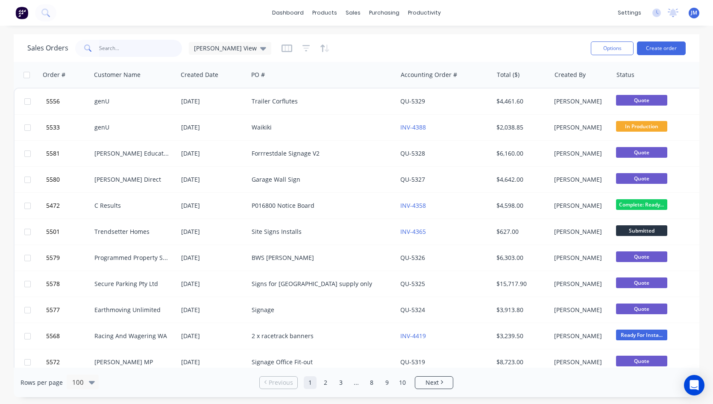
click at [133, 50] on input "text" at bounding box center [140, 48] width 83 height 17
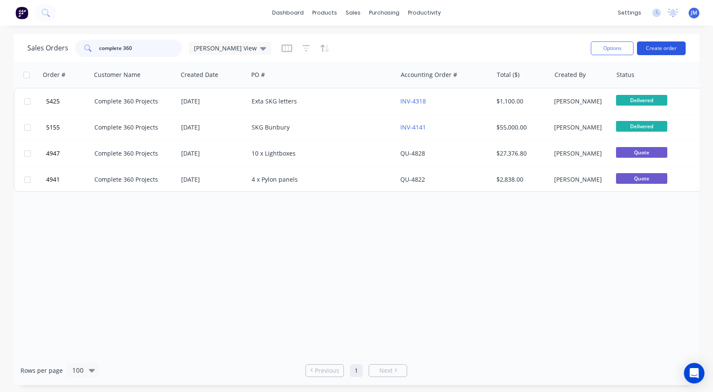
type input "complete 360"
click at [669, 50] on button "Create order" at bounding box center [661, 48] width 49 height 14
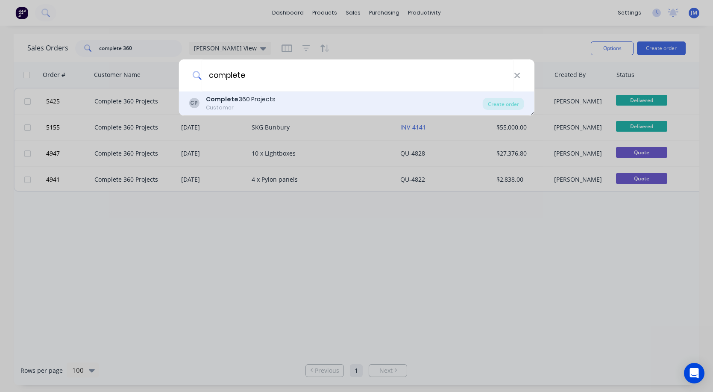
type input "complete"
click at [260, 99] on div "Complete 360 Projects" at bounding box center [241, 99] width 70 height 9
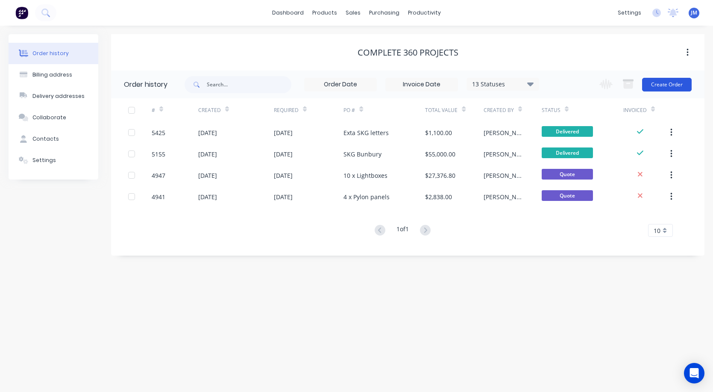
click at [664, 82] on button "Create Order" at bounding box center [667, 85] width 50 height 14
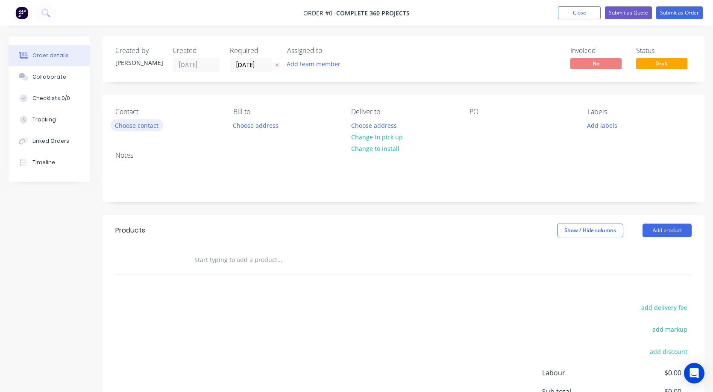
click at [126, 127] on button "Choose contact" at bounding box center [137, 125] width 53 height 12
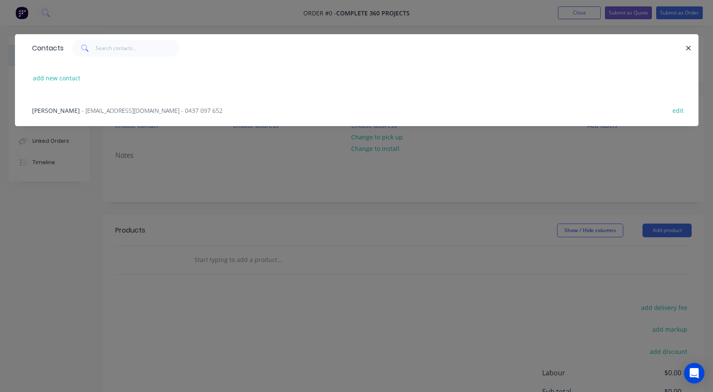
click at [116, 112] on span "- jm@complete360projects.com.au - 0437 097 652" at bounding box center [152, 110] width 141 height 8
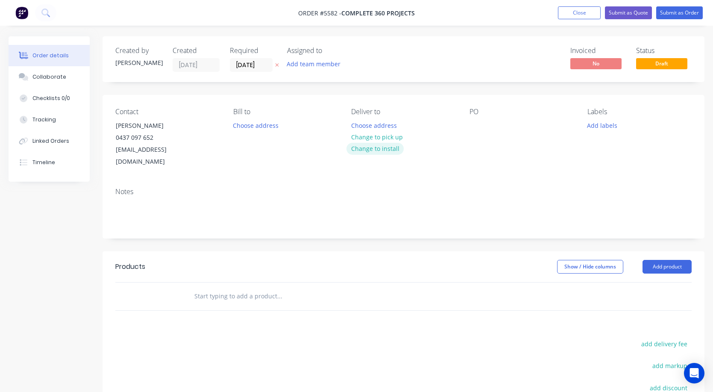
click at [372, 145] on button "Change to install" at bounding box center [374, 149] width 57 height 12
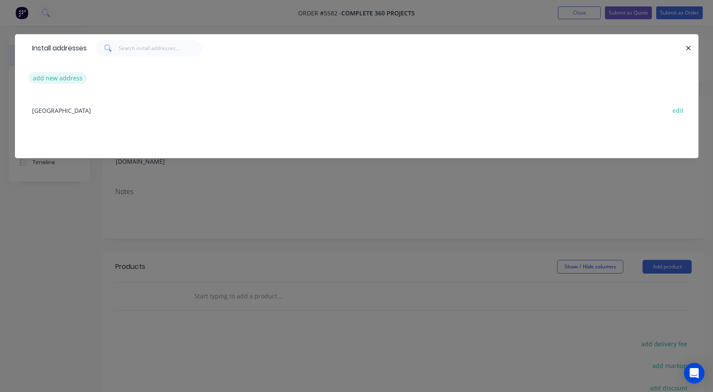
click at [58, 79] on button "add new address" at bounding box center [58, 78] width 59 height 12
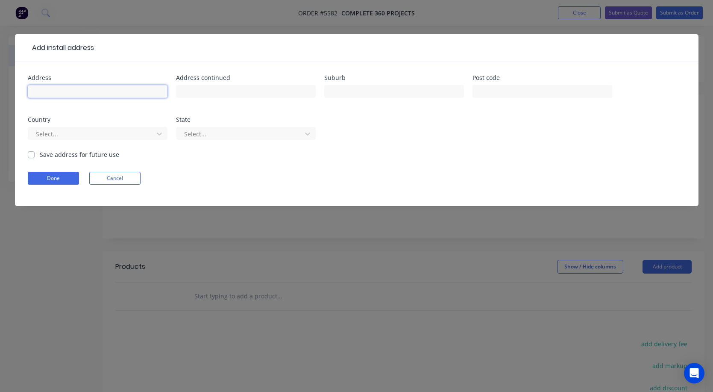
paste input "Drovers, Wanneroo rd"
type input "Drovers, Wanneroo rd"
click at [69, 176] on button "Done" at bounding box center [53, 178] width 51 height 13
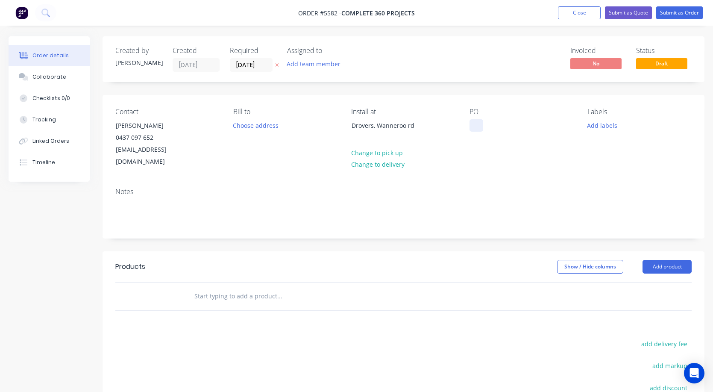
click at [472, 121] on div at bounding box center [476, 125] width 14 height 12
click at [221, 287] on input "text" at bounding box center [279, 295] width 171 height 17
paste input "Relocation of Sign"
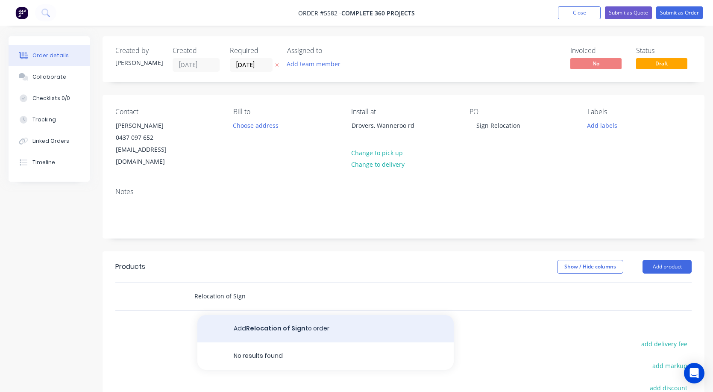
type input "Relocation of Sign"
click at [255, 316] on button "Add Relocation of Sign to order" at bounding box center [325, 328] width 256 height 27
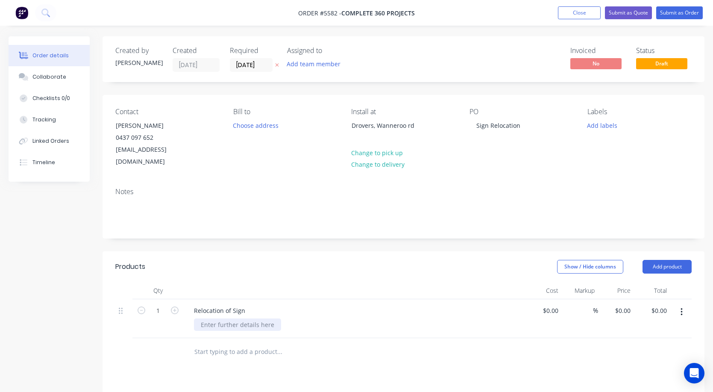
click at [235, 318] on div at bounding box center [237, 324] width 87 height 12
paste div
click at [552, 304] on input at bounding box center [552, 310] width 20 height 12
type input "$7,850.00"
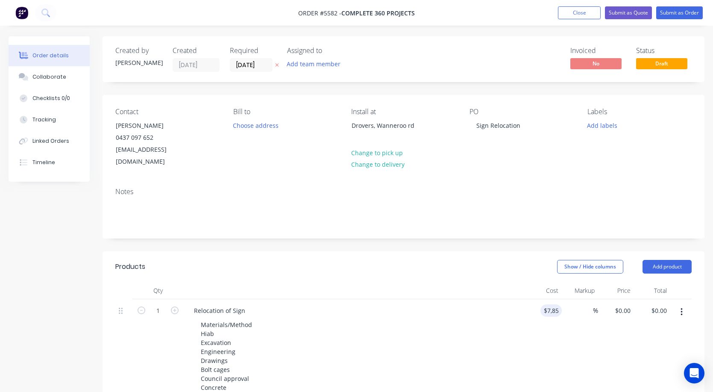
type input "$7,850.00"
click at [471, 318] on div "Materials/Method Hiab Excavation Engineering Drawings Bolt cages Council approv…" at bounding box center [358, 382] width 328 height 129
click at [684, 13] on button "Submit as Order" at bounding box center [679, 12] width 47 height 13
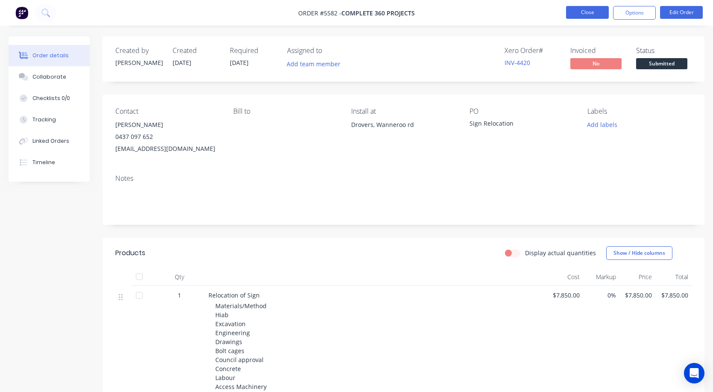
click at [578, 14] on button "Close" at bounding box center [587, 12] width 43 height 13
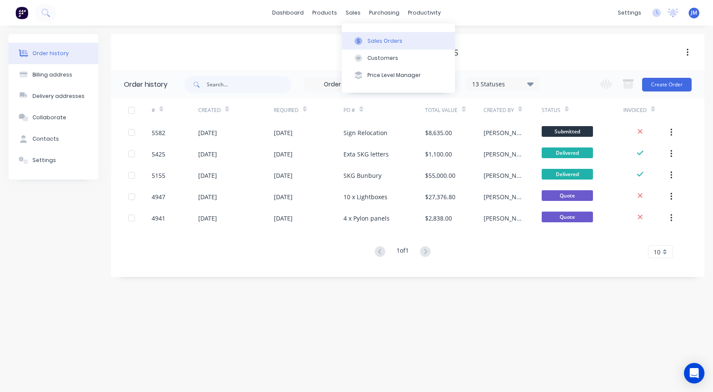
click at [383, 38] on div "Sales Orders" at bounding box center [384, 41] width 35 height 8
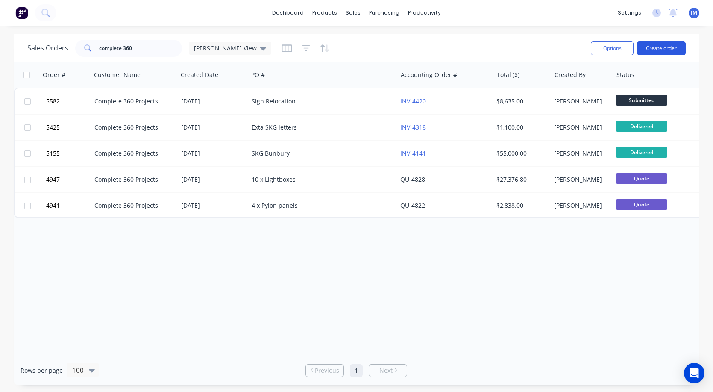
click at [668, 47] on button "Create order" at bounding box center [661, 48] width 49 height 14
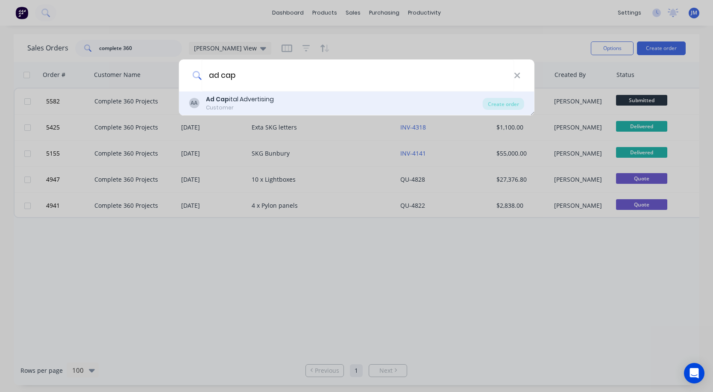
type input "ad cap"
click at [260, 106] on div "Customer" at bounding box center [240, 108] width 68 height 8
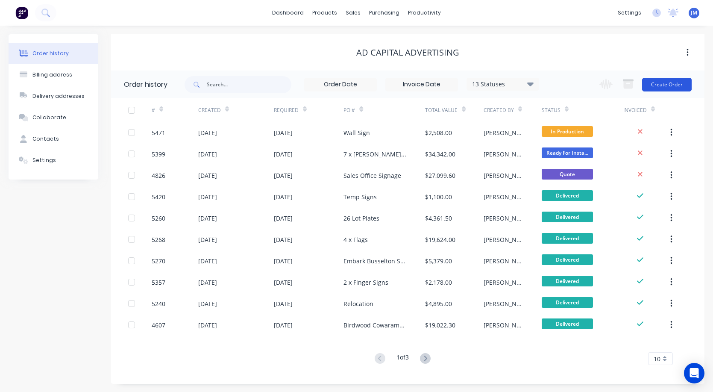
click at [659, 82] on button "Create Order" at bounding box center [667, 85] width 50 height 14
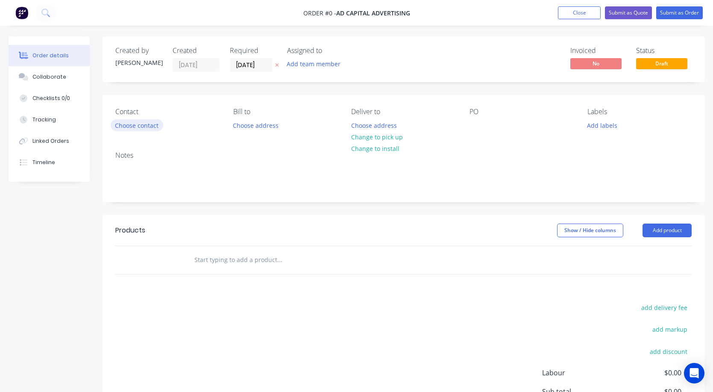
click at [135, 129] on button "Choose contact" at bounding box center [137, 125] width 53 height 12
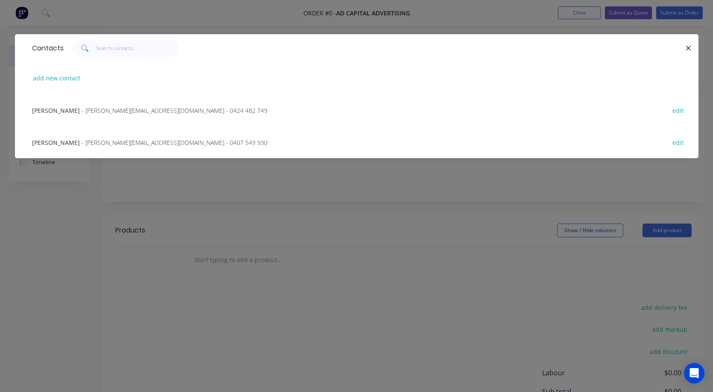
click at [111, 116] on div "Ryan Taggart - ryan@adcapital.com.au - 0424 482 749 edit" at bounding box center [357, 110] width 658 height 32
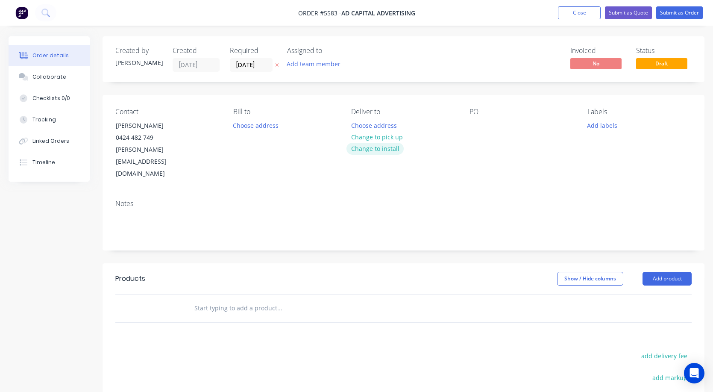
click at [395, 151] on button "Change to install" at bounding box center [374, 149] width 57 height 12
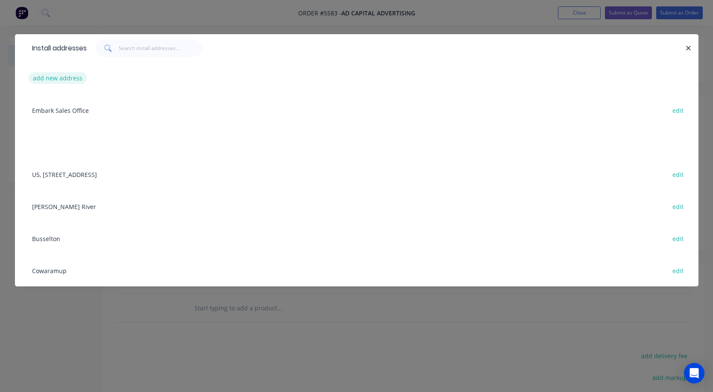
click at [64, 81] on button "add new address" at bounding box center [58, 78] width 59 height 12
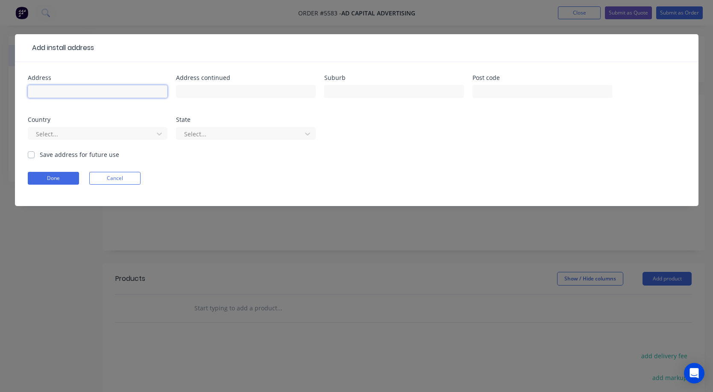
paste input "Adelaide Tce, Perth"
type input "Adelaide Tce, Perth"
click at [70, 182] on button "Done" at bounding box center [53, 178] width 51 height 13
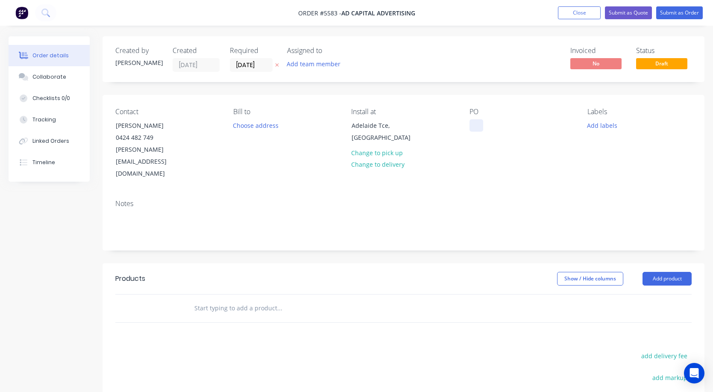
click at [472, 123] on div at bounding box center [476, 125] width 14 height 12
paste div
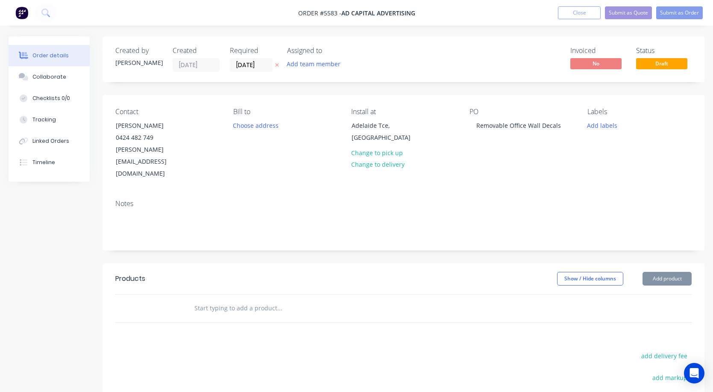
click at [236, 299] on input "text" at bounding box center [279, 307] width 171 height 17
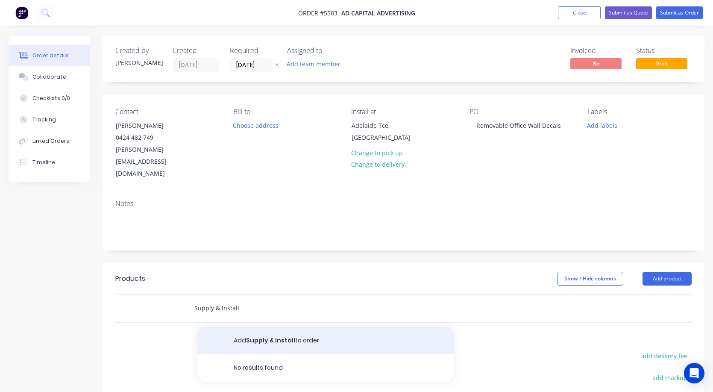
type input "Supply & Install"
click at [243, 327] on button "Add Supply & Install to order" at bounding box center [325, 340] width 256 height 27
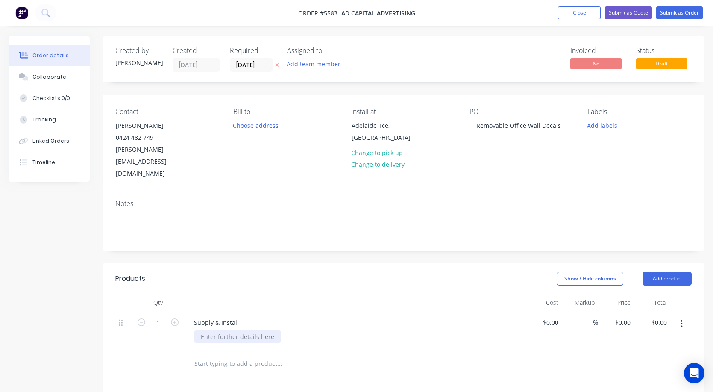
click at [228, 330] on div at bounding box center [237, 336] width 87 height 12
paste div
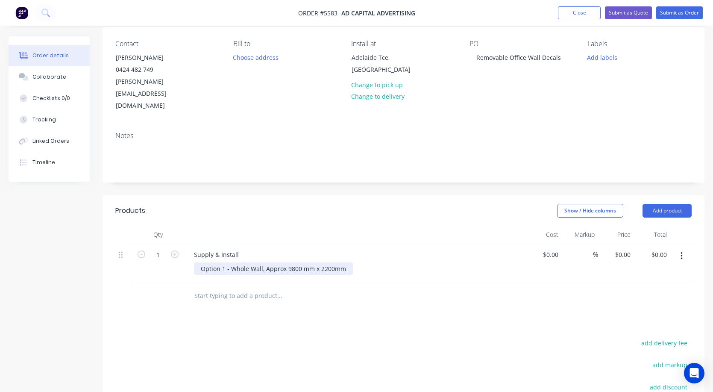
scroll to position [72, 0]
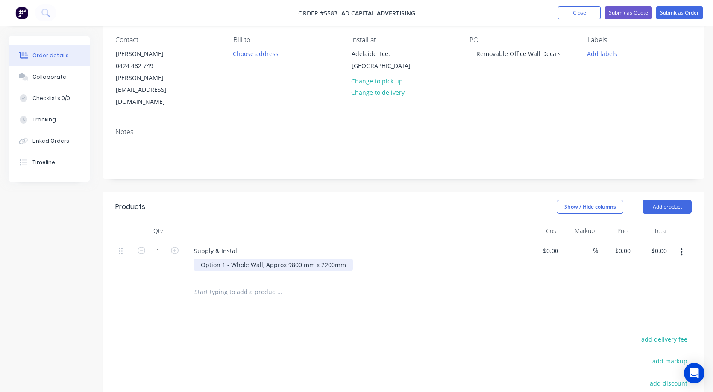
click at [229, 258] on div "Option 1 - Whole Wall, Approx 9800 mm x 2200mm" at bounding box center [273, 264] width 159 height 12
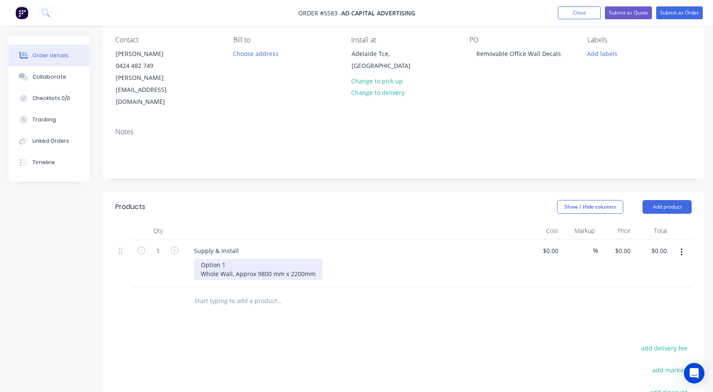
click at [247, 258] on div "Option 1 Whole Wall, Approx 9800 mm x 2200mm" at bounding box center [258, 268] width 129 height 21
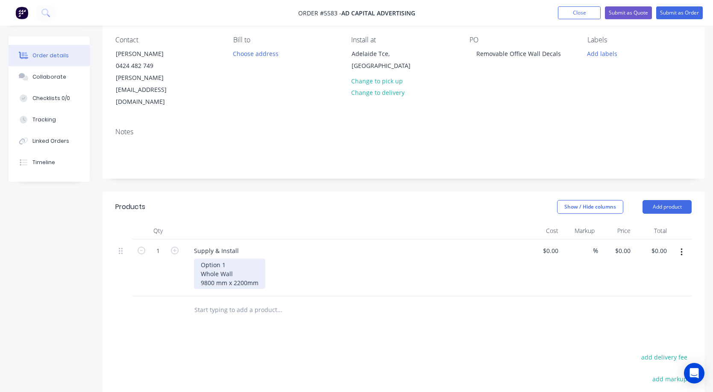
click at [261, 258] on div "Option 1 Whole Wall 9800 mm x 2200mm" at bounding box center [229, 273] width 71 height 30
click at [244, 258] on div "Option 1 Whole Wall 9800 mm x 2200mm 4000mm x 2200mm" at bounding box center [229, 277] width 71 height 39
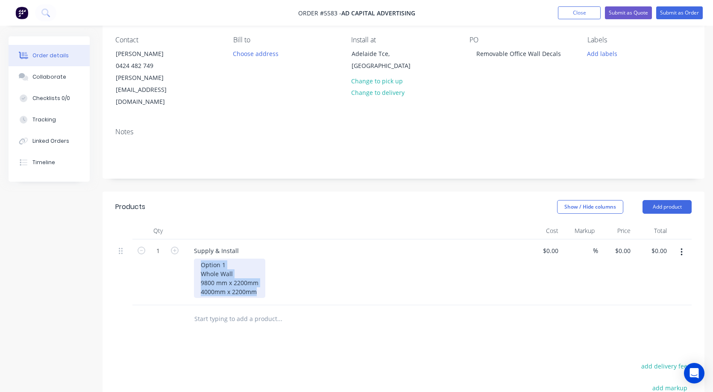
drag, startPoint x: 258, startPoint y: 269, endPoint x: 164, endPoint y: 237, distance: 99.1
click at [164, 239] on div "1 Supply & Install Option 1 Whole Wall 9800 mm x 2200mm 4000mm x 2200mm $0.00 $…" at bounding box center [403, 272] width 576 height 66
click at [683, 244] on button "button" at bounding box center [681, 251] width 20 height 15
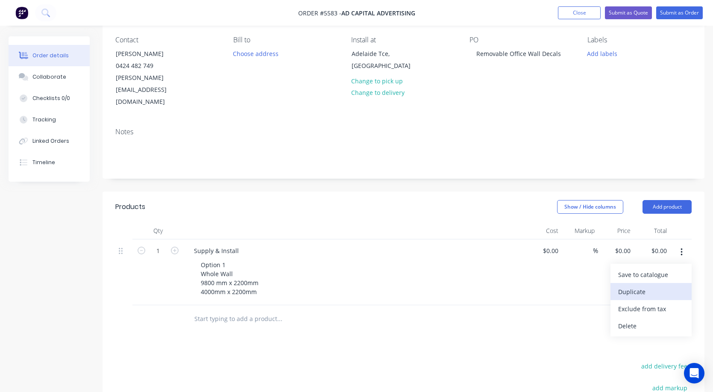
click at [657, 285] on div "Duplicate" at bounding box center [651, 291] width 66 height 12
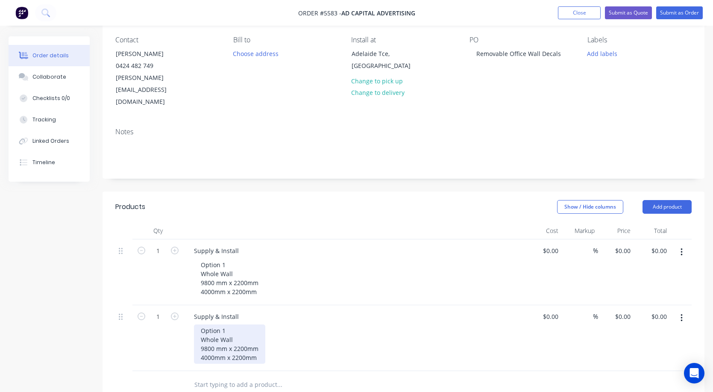
click at [228, 324] on div "Option 1 Whole Wall 9800 mm x 2200mm 4000mm x 2200mm" at bounding box center [229, 343] width 71 height 39
drag, startPoint x: 203, startPoint y: 316, endPoint x: 169, endPoint y: 316, distance: 34.6
click at [169, 316] on div "1 Supply & Install Option 2 Whole Wall 9800 mm x 2200mm 4000mm x 2200mm $0.00 $…" at bounding box center [403, 338] width 576 height 66
drag, startPoint x: 258, startPoint y: 325, endPoint x: 139, endPoint y: 326, distance: 118.7
click at [139, 326] on div "1 Supply & Install Option 2 Lift Foyer section 9800 mm x 2200mm 4000mm x 2200mm…" at bounding box center [403, 338] width 576 height 66
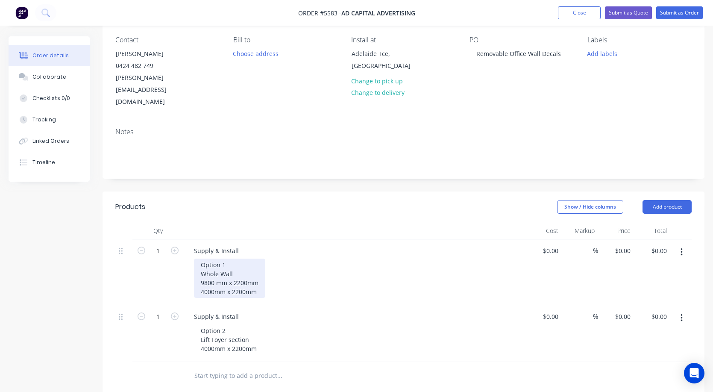
click at [260, 269] on div "Option 1 Whole Wall 9800 mm x 2200mm 4000mm x 2200mm" at bounding box center [229, 277] width 71 height 39
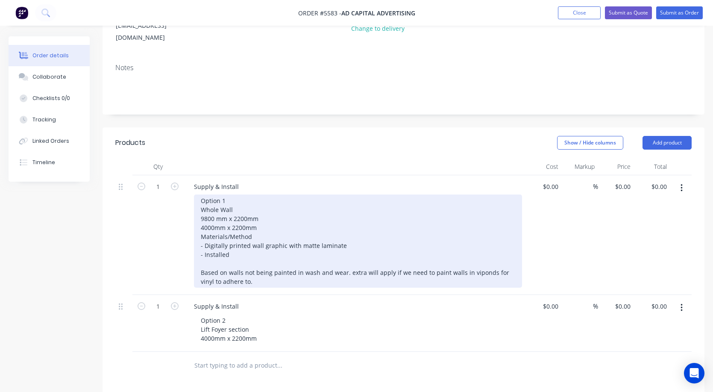
scroll to position [135, 0]
drag, startPoint x: 263, startPoint y: 203, endPoint x: 174, endPoint y: 203, distance: 88.4
click at [174, 203] on div "1 Supply & Install Option 1 Whole Wall 9800 mm x 2200mm 4000mm x 2200mm Materia…" at bounding box center [403, 236] width 576 height 120
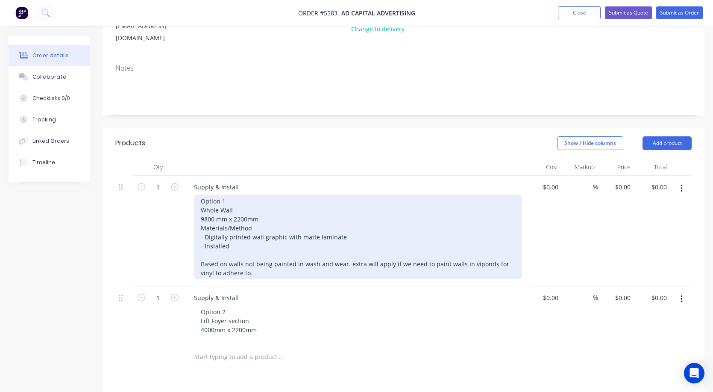
click at [351, 212] on div "Option 1 Whole Wall 9800 mm x 2200mm Materials/Method - Digitally printed wall …" at bounding box center [358, 237] width 328 height 84
drag, startPoint x: 243, startPoint y: 220, endPoint x: 170, endPoint y: 218, distance: 72.2
click at [170, 218] on div "1 Supply & Install Option 1 Whole Wall 9800 mm x 2200mm Materials/Method - Digi…" at bounding box center [403, 231] width 576 height 111
click at [246, 251] on div "Option 1 Whole Wall 9800 mm x 2200mm Materials/Method - Digitally printed wall …" at bounding box center [358, 237] width 328 height 84
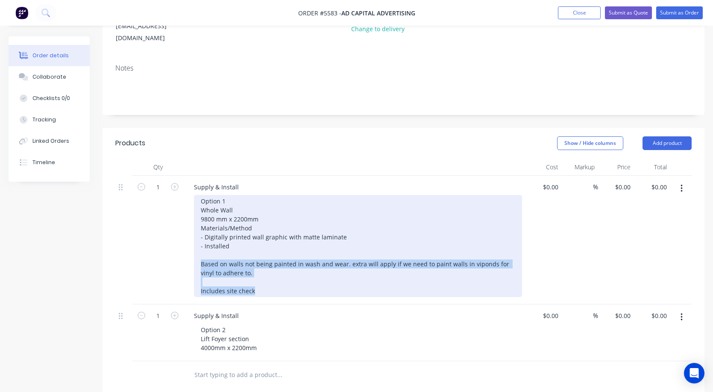
drag, startPoint x: 198, startPoint y: 236, endPoint x: 300, endPoint y: 269, distance: 107.4
click at [300, 269] on div "Option 1 Whole Wall 9800 mm x 2200mm Materials/Method - Digitally printed wall …" at bounding box center [358, 246] width 328 height 102
copy div "Based on walls not being painted in wash and wear. extra will apply if we need …"
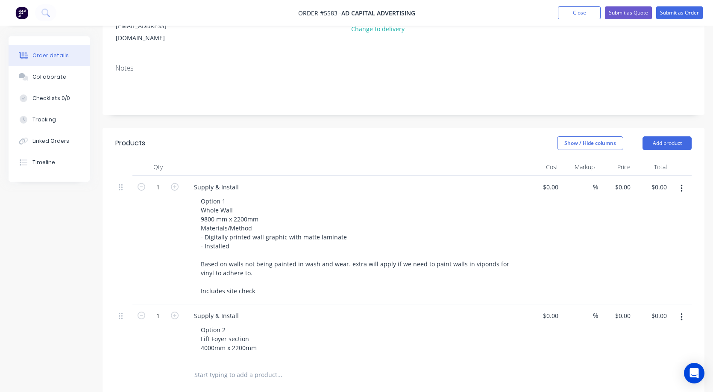
click at [281, 323] on div "Option 2 Lift Foyer section 4000mm x 2200mm" at bounding box center [358, 338] width 328 height 30
click at [270, 323] on div "Option 2 Lift Foyer section 4000mm x 2200mm" at bounding box center [358, 338] width 328 height 30
click at [264, 323] on div "Option 2 Lift Foyer section 4000mm x 2200mm" at bounding box center [358, 338] width 328 height 30
click at [260, 324] on div "Option 2 Lift Foyer section 4000mm x 2200mm" at bounding box center [229, 338] width 70 height 30
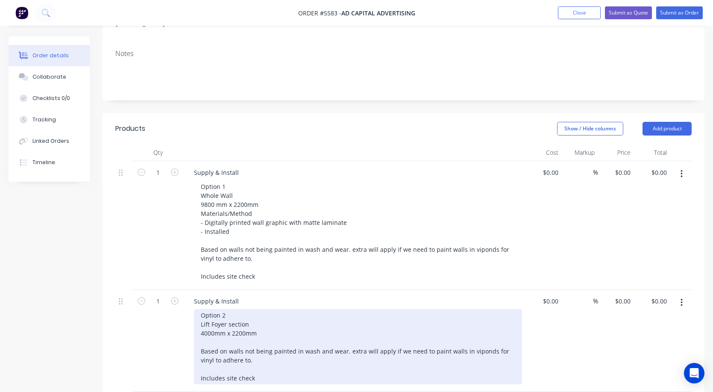
scroll to position [154, 0]
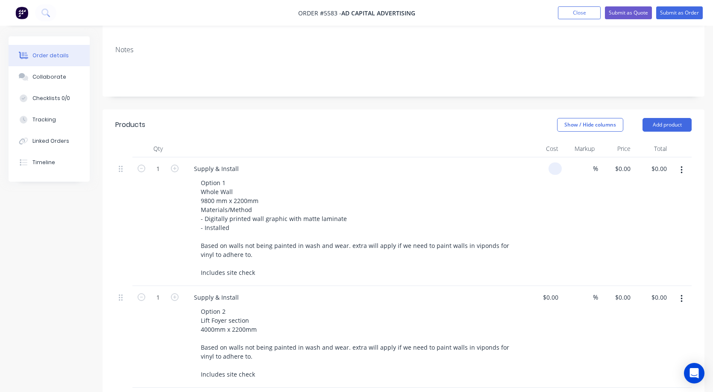
click at [544, 157] on div at bounding box center [543, 221] width 36 height 129
type input "$2,985.00"
click at [522, 161] on div "Supply & Install Option 1 Whole Wall 9800 mm x 2200mm Materials/Method - Digita…" at bounding box center [355, 221] width 342 height 129
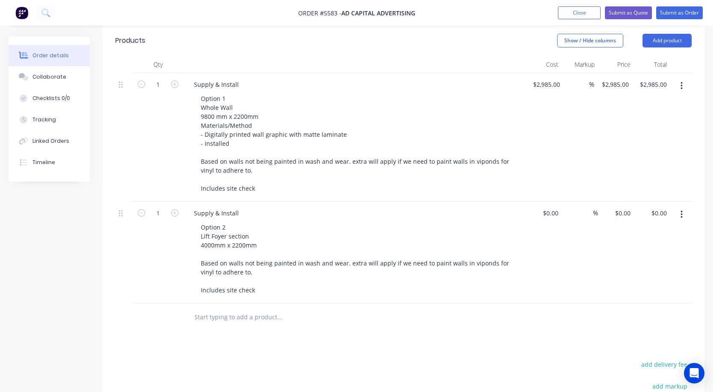
scroll to position [228, 0]
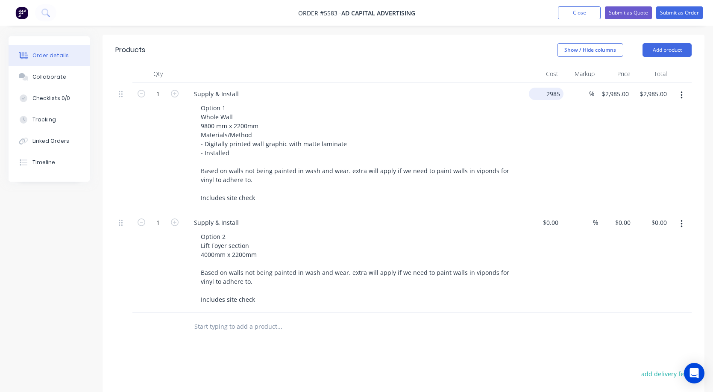
click at [546, 88] on input "2985" at bounding box center [547, 94] width 31 height 12
click at [546, 88] on input "2985" at bounding box center [551, 94] width 18 height 12
type input "$33,300.00"
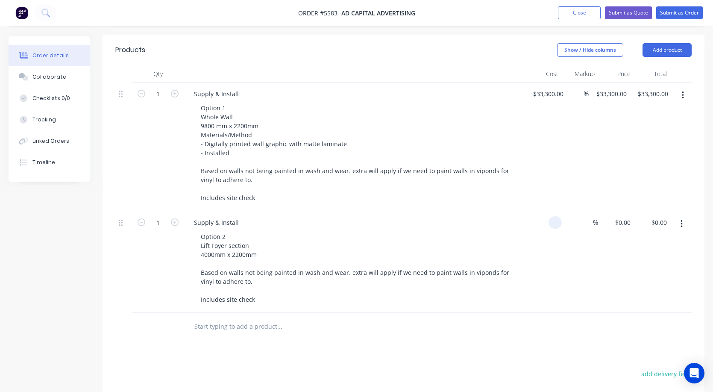
click at [550, 216] on div at bounding box center [554, 222] width 13 height 12
type input "33300"
type input "$0.00"
click at [550, 88] on input "33300" at bounding box center [545, 94] width 21 height 12
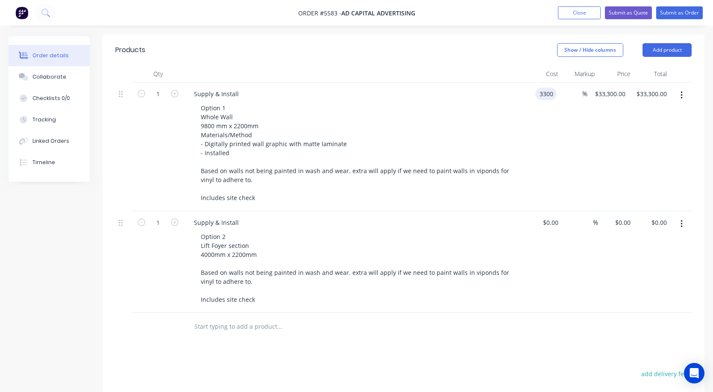
type input "$3,300.00"
click at [531, 154] on div "$3,300.00 $3,300.00" at bounding box center [544, 146] width 38 height 129
click at [553, 216] on input "0" at bounding box center [552, 222] width 20 height 12
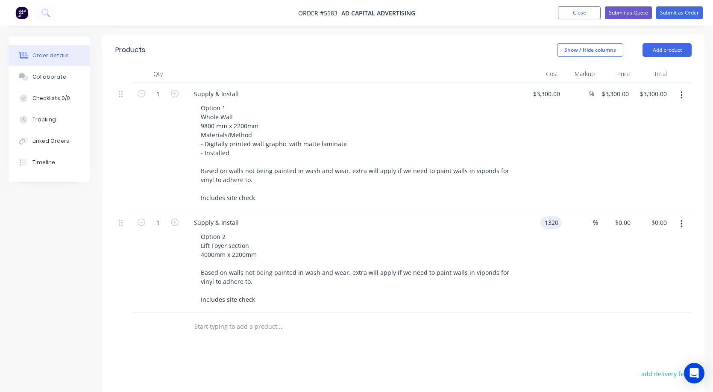
click at [554, 216] on input "1320" at bounding box center [553, 222] width 18 height 12
type input "$1,320.00"
click at [555, 245] on div "$1,320.00 1320" at bounding box center [543, 262] width 36 height 102
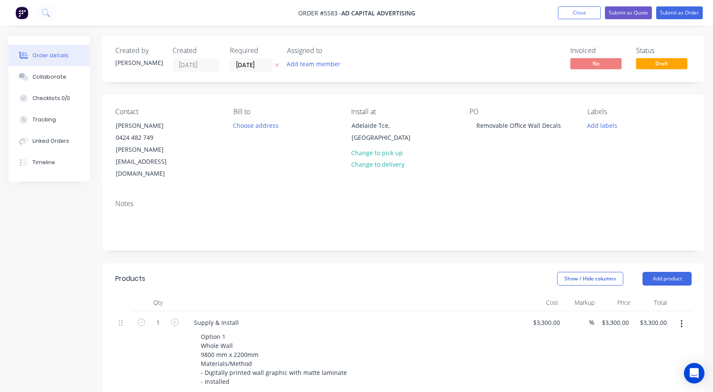
scroll to position [0, 0]
click at [623, 9] on button "Submit as Quote" at bounding box center [628, 12] width 47 height 13
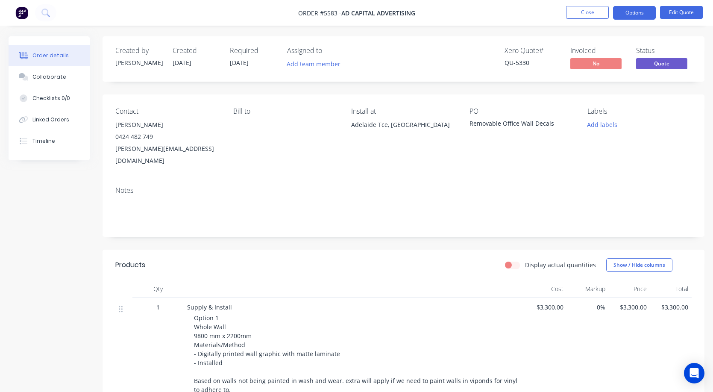
click at [629, 14] on button "Options" at bounding box center [634, 13] width 43 height 14
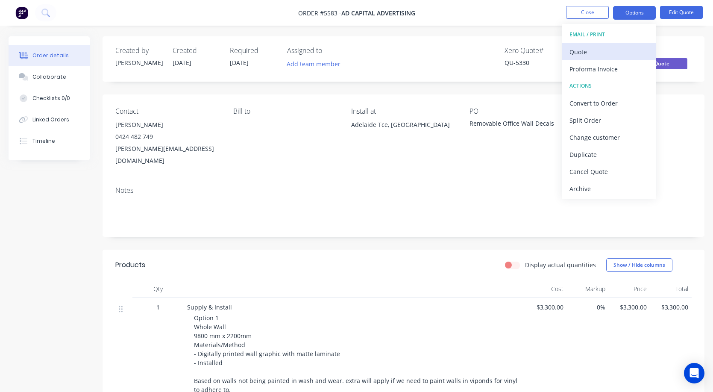
click at [621, 47] on div "Quote" at bounding box center [608, 52] width 79 height 12
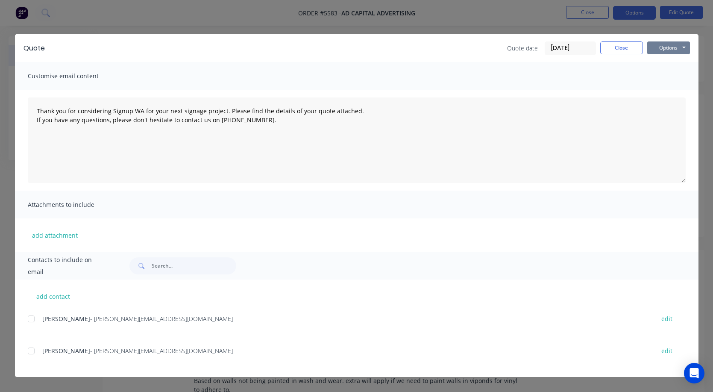
click at [663, 48] on button "Options" at bounding box center [668, 47] width 43 height 13
click at [661, 72] on button "Print" at bounding box center [674, 77] width 55 height 14
type textarea "Thank you for considering Signup WA for your next signage project. Please find …"
click at [623, 54] on div "Quote date 10/08/25 Close Options Preview Print Email" at bounding box center [598, 48] width 183 height 14
drag, startPoint x: 623, startPoint y: 51, endPoint x: 608, endPoint y: 31, distance: 25.0
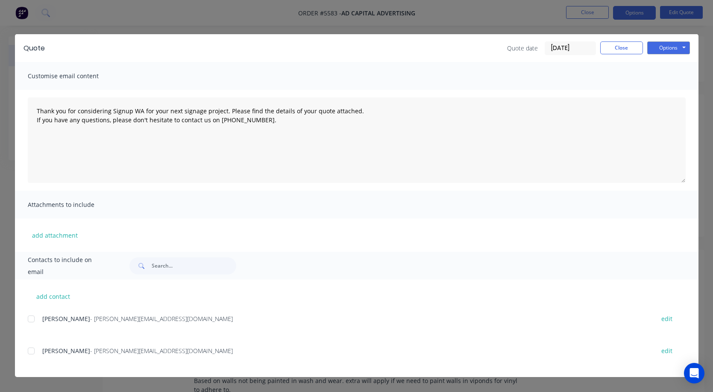
click at [619, 46] on button "Close" at bounding box center [621, 47] width 43 height 13
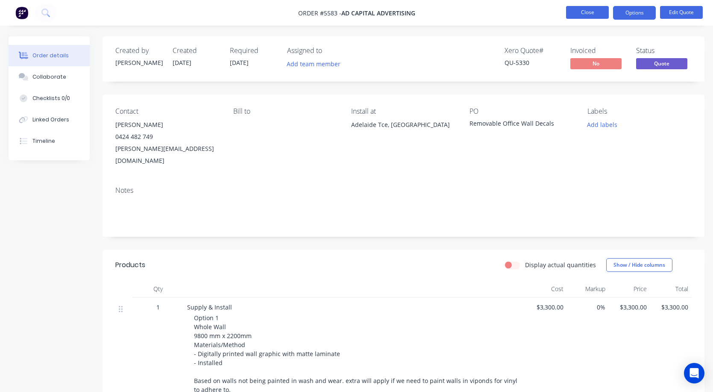
click at [599, 15] on button "Close" at bounding box center [587, 12] width 43 height 13
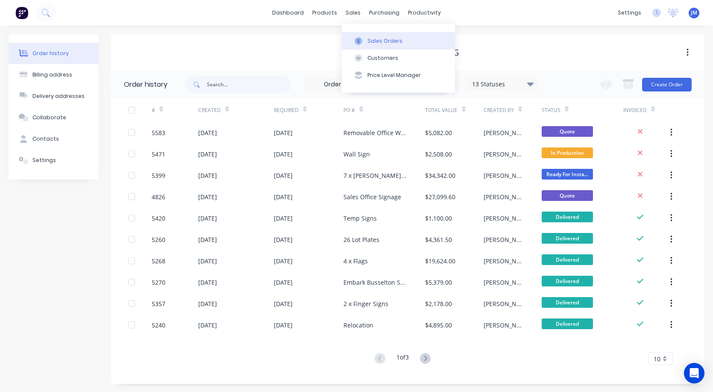
click at [375, 45] on button "Sales Orders" at bounding box center [398, 40] width 113 height 17
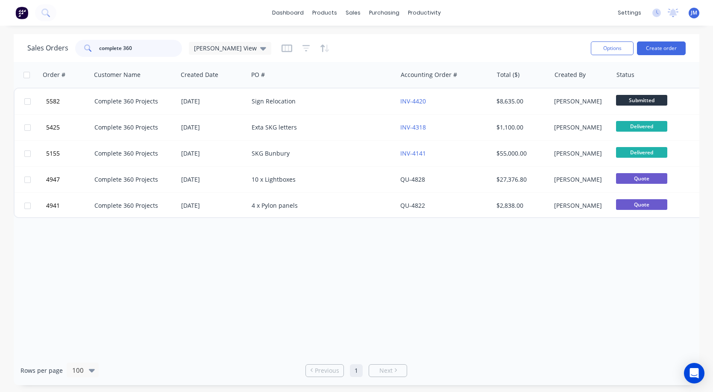
click at [128, 48] on input "complete 360" at bounding box center [140, 48] width 83 height 17
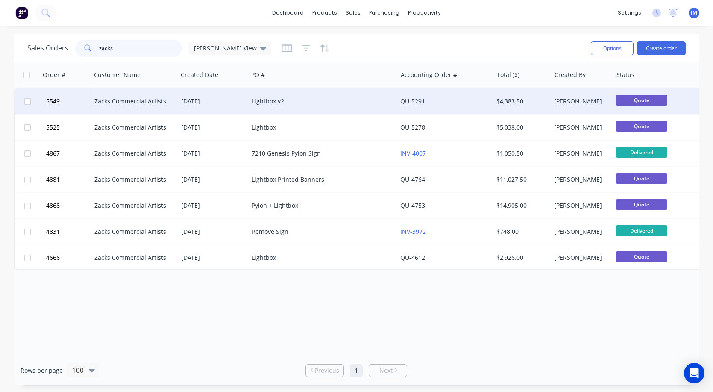
type input "zacks"
click at [228, 101] on div "28 Jul 2025" at bounding box center [213, 101] width 64 height 9
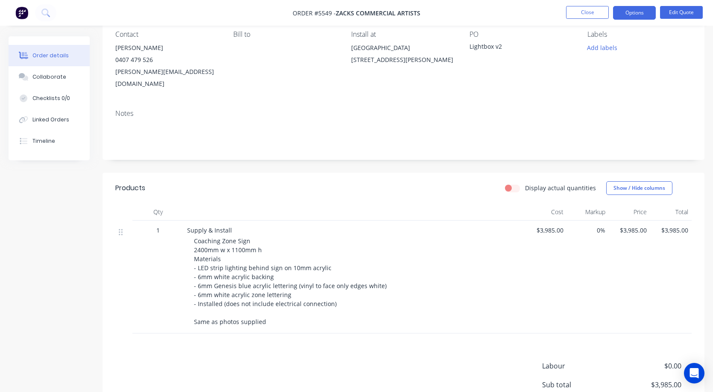
scroll to position [88, 0]
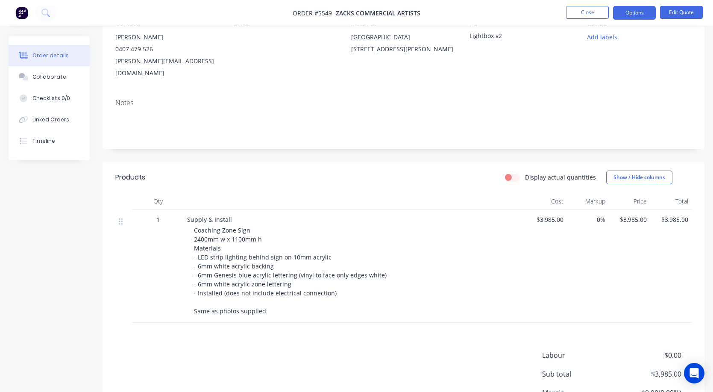
click at [208, 228] on span "Coaching Zone Sign 2400mm w x 1100mm h Materials - LED strip lighting behind si…" at bounding box center [290, 270] width 193 height 89
drag, startPoint x: 206, startPoint y: 225, endPoint x: 201, endPoint y: 225, distance: 5.1
click at [201, 226] on span "Coaching Zone Sign 2400mm w x 1100mm h Materials - LED strip lighting behind si…" at bounding box center [290, 270] width 193 height 89
click at [206, 227] on span "Coaching Zone Sign 2400mm w x 1100mm h Materials - LED strip lighting behind si…" at bounding box center [290, 270] width 193 height 89
click at [203, 226] on span "Coaching Zone Sign 2400mm w x 1100mm h Materials - LED strip lighting behind si…" at bounding box center [290, 270] width 193 height 89
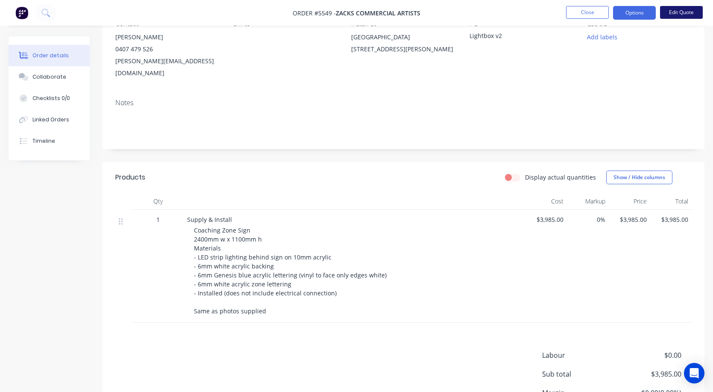
click at [684, 12] on button "Edit Quote" at bounding box center [681, 12] width 43 height 13
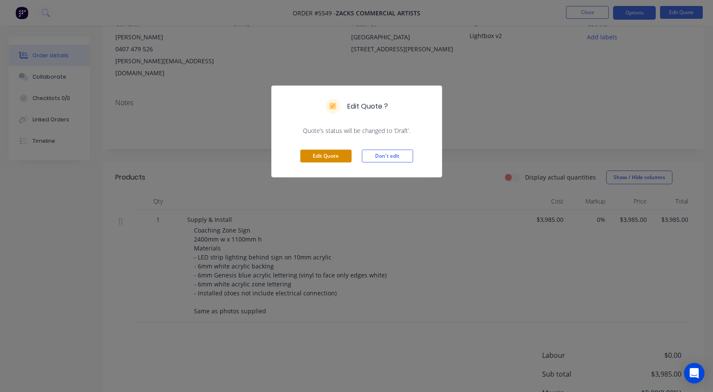
click at [333, 152] on button "Edit Quote" at bounding box center [325, 155] width 51 height 13
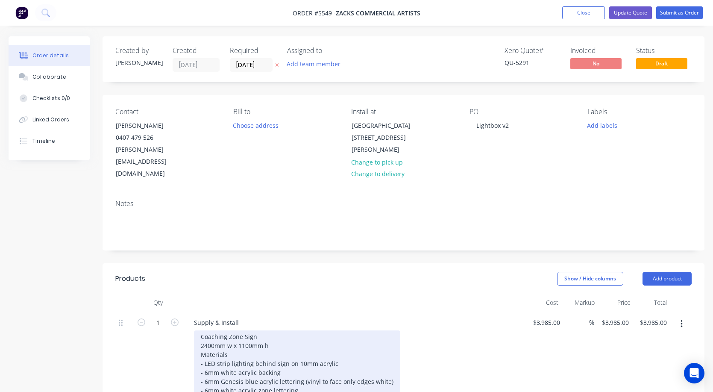
click at [214, 330] on div "Coaching Zone Sign 2400mm w x 1100mm h Materials - LED strip lighting behind si…" at bounding box center [297, 376] width 206 height 93
drag, startPoint x: 252, startPoint y: 319, endPoint x: 241, endPoint y: 319, distance: 11.1
click at [241, 330] on div "Coaching Zone Sign 2430mm w x 1100mm h Materials - LED strip lighting behind si…" at bounding box center [297, 376] width 206 height 93
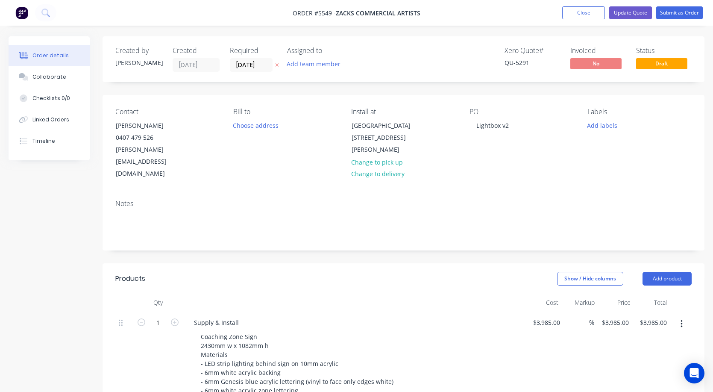
click at [427, 337] on div "Coaching Zone Sign 2430mm w x 1082mm h Materials - LED strip lighting behind si…" at bounding box center [358, 376] width 328 height 93
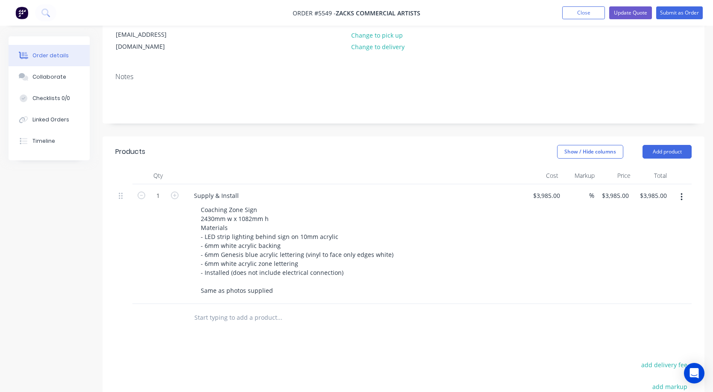
scroll to position [128, 0]
click at [676, 144] on button "Add product" at bounding box center [666, 151] width 49 height 14
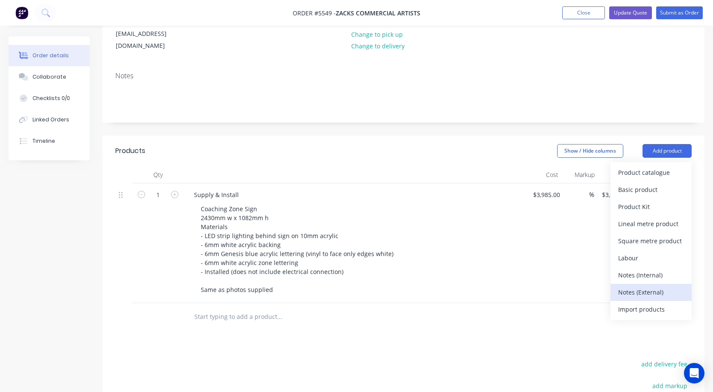
click at [658, 286] on div "Notes (External)" at bounding box center [651, 292] width 66 height 12
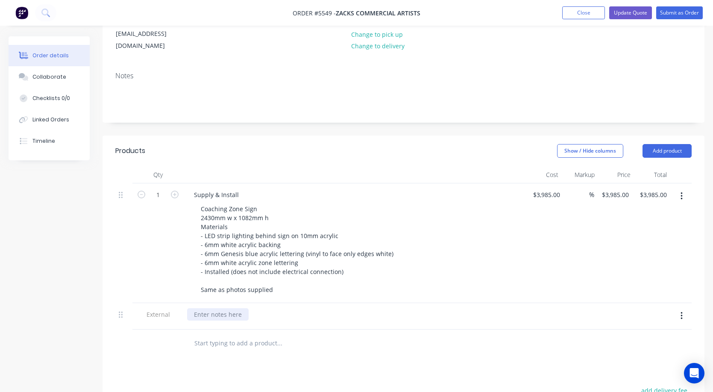
click at [220, 308] on div at bounding box center [217, 314] width 61 height 12
paste div
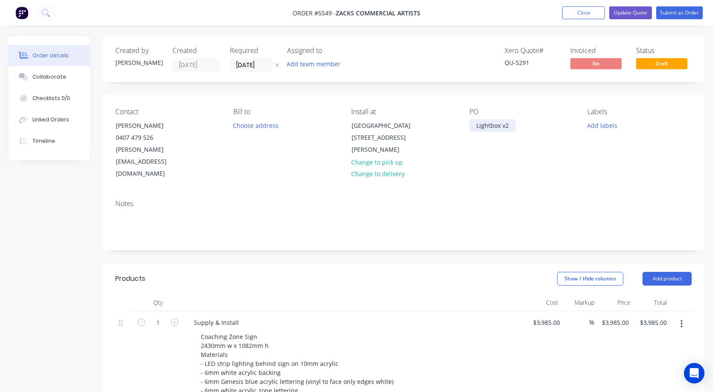
scroll to position [0, 0]
click at [473, 125] on div "Lightbox v2" at bounding box center [492, 125] width 46 height 12
click at [535, 125] on div "Po - 7358 Lightbox v2" at bounding box center [506, 125] width 74 height 12
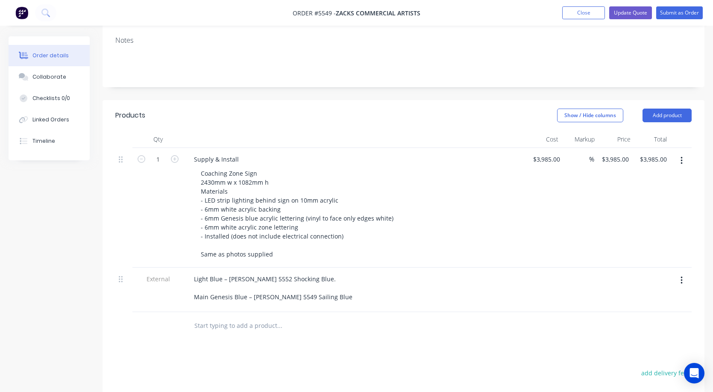
scroll to position [168, 0]
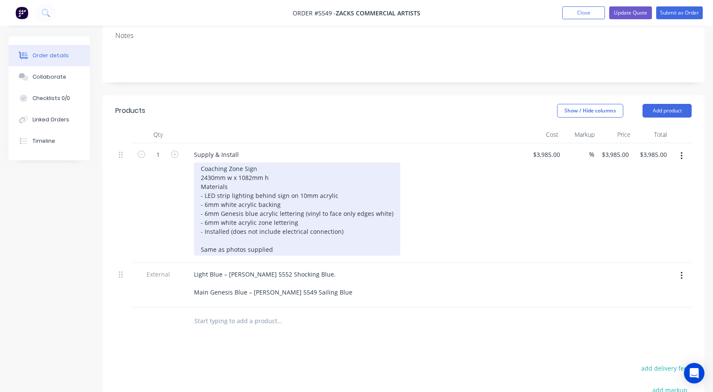
click at [275, 224] on div "Coaching Zone Sign 2430mm w x 1082mm h Materials - LED strip lighting behind si…" at bounding box center [297, 208] width 206 height 93
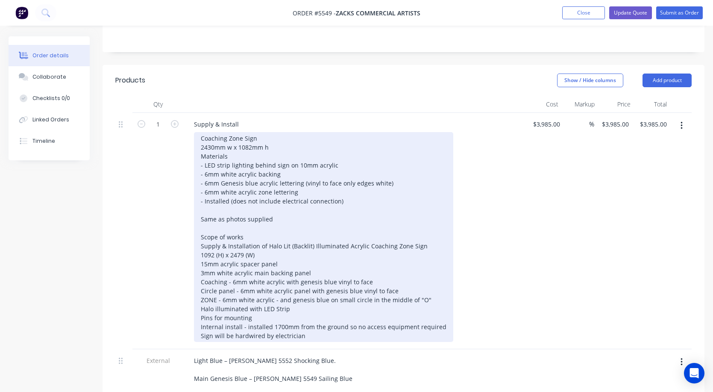
scroll to position [200, 0]
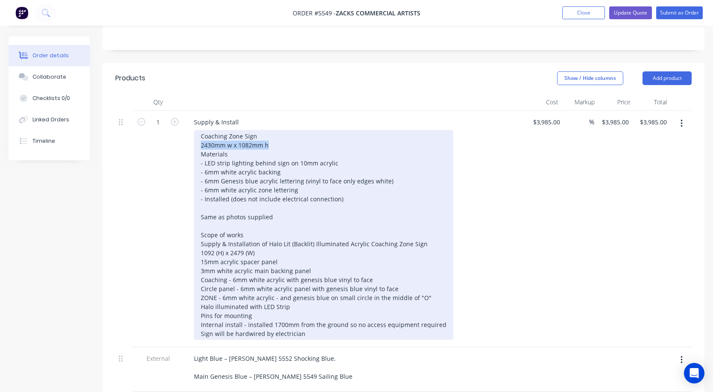
drag, startPoint x: 273, startPoint y: 120, endPoint x: 160, endPoint y: 120, distance: 113.2
click at [160, 120] on div "1 Supply & Install Coaching Zone Sign 2430mm w x 1082mm h Materials - LED strip…" at bounding box center [403, 229] width 576 height 236
copy div "2430mm w x 1082mm h"
drag, startPoint x: 263, startPoint y: 228, endPoint x: 187, endPoint y: 230, distance: 76.0
click at [187, 230] on div "Supply & Install Coaching Zone Sign 2430mm w x 1082mm h Materials - LED strip l…" at bounding box center [355, 229] width 342 height 236
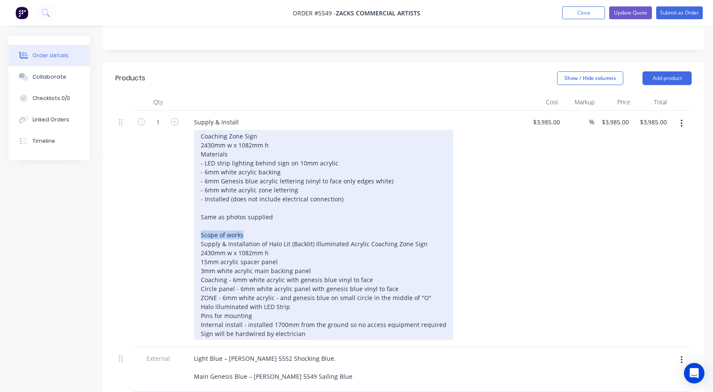
drag, startPoint x: 247, startPoint y: 211, endPoint x: 189, endPoint y: 211, distance: 58.1
click at [189, 211] on div "Supply & Install Coaching Zone Sign 2430mm w x 1082mm h Materials - LED strip l…" at bounding box center [355, 229] width 342 height 236
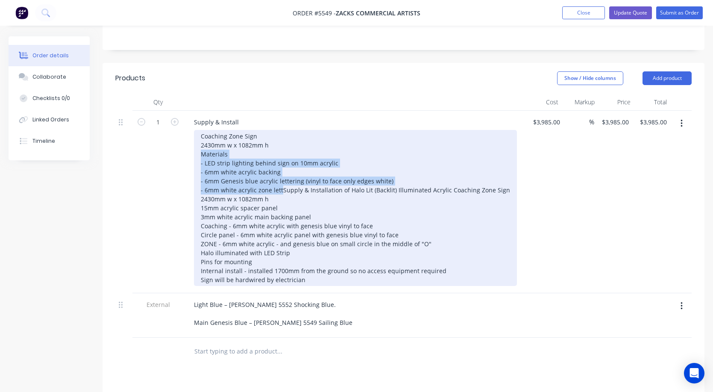
drag, startPoint x: 292, startPoint y: 167, endPoint x: 193, endPoint y: 126, distance: 107.1
click at [193, 126] on div "Supply & Install Coaching Zone Sign 2430mm w x 1082mm h Materials - LED strip l…" at bounding box center [355, 202] width 342 height 182
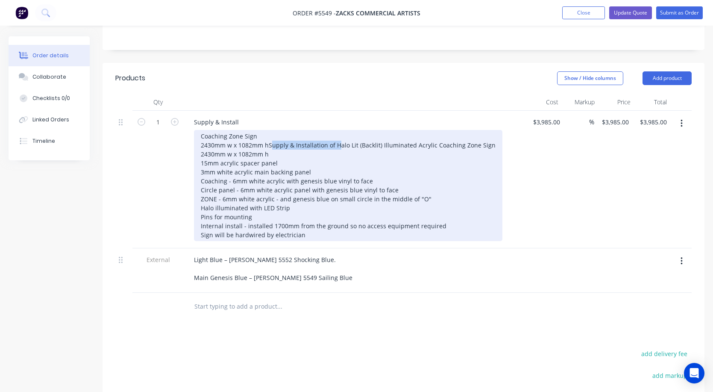
drag, startPoint x: 267, startPoint y: 131, endPoint x: 166, endPoint y: 131, distance: 100.8
click at [166, 131] on div "1 Supply & Install Coaching Zone Sign 2430mm w x 1082mm h Supply & Installation…" at bounding box center [403, 180] width 576 height 138
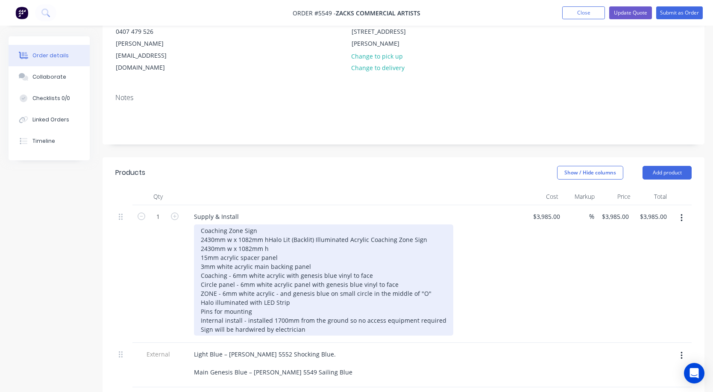
scroll to position [112, 0]
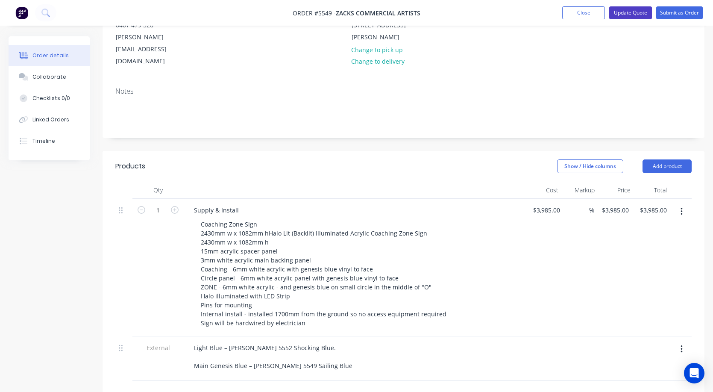
click at [632, 17] on button "Update Quote" at bounding box center [630, 12] width 43 height 13
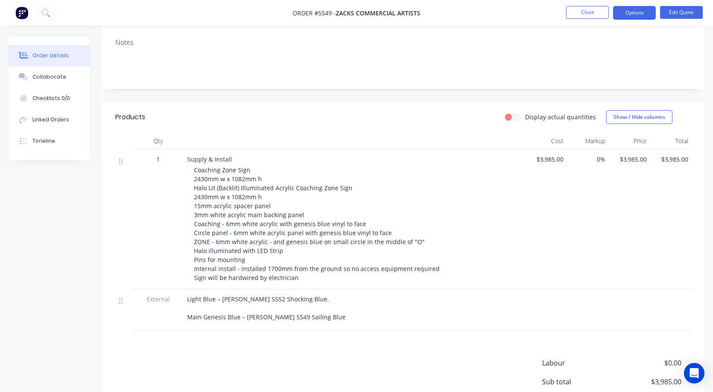
scroll to position [149, 0]
click at [591, 9] on button "Close" at bounding box center [587, 12] width 43 height 13
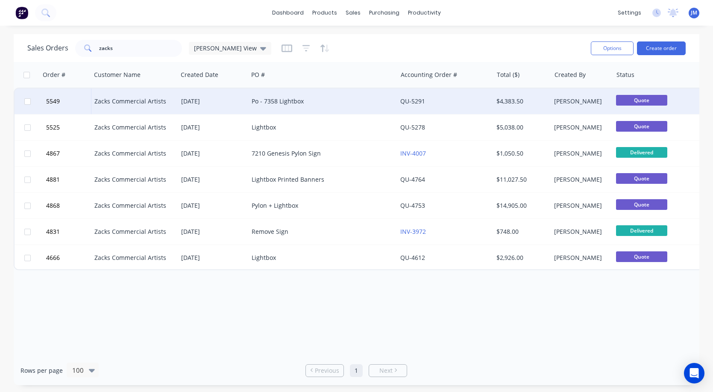
click at [277, 102] on div "Po - 7358 Lightbox" at bounding box center [319, 101] width 135 height 9
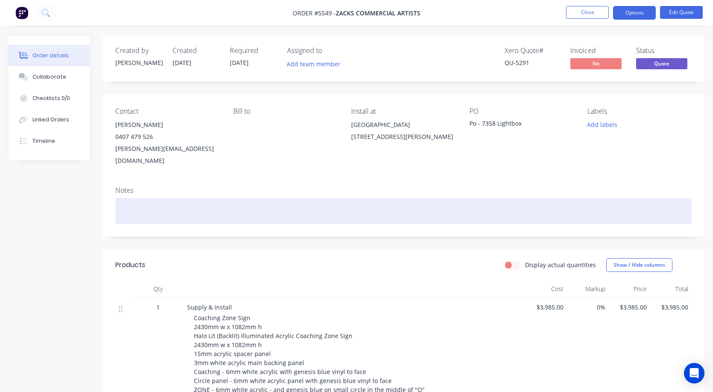
click at [151, 198] on div at bounding box center [403, 211] width 576 height 26
paste div
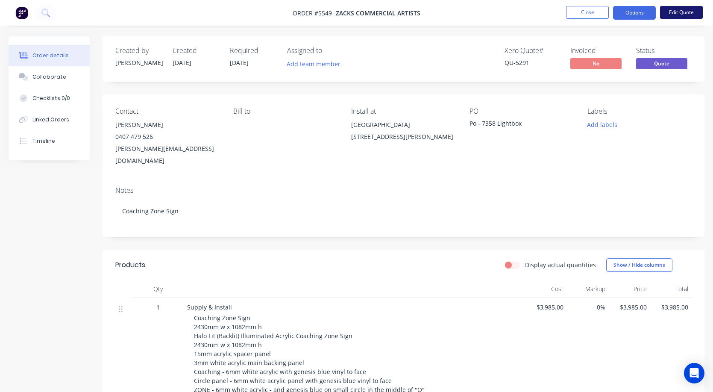
click at [688, 12] on button "Edit Quote" at bounding box center [681, 12] width 43 height 13
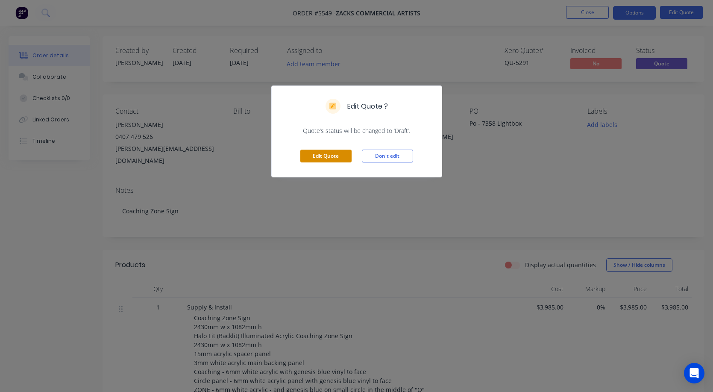
click at [328, 156] on button "Edit Quote" at bounding box center [325, 155] width 51 height 13
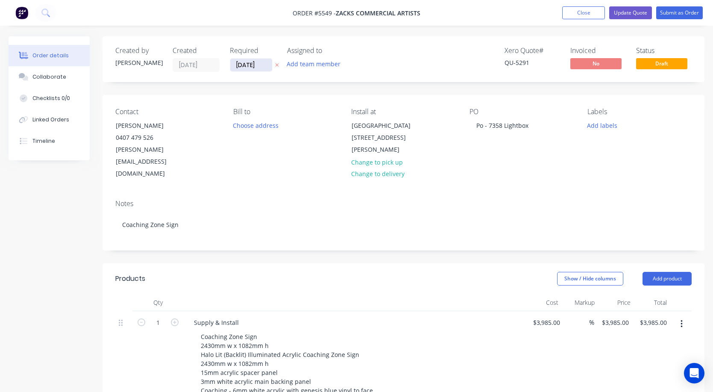
click at [249, 69] on input "28/07/25" at bounding box center [251, 65] width 42 height 13
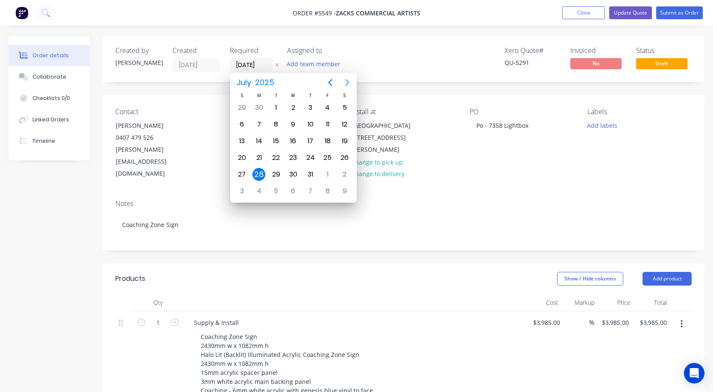
click at [349, 84] on icon "Next page" at bounding box center [347, 82] width 10 height 10
click at [294, 171] on div "27" at bounding box center [293, 174] width 13 height 13
type input "27/08/25"
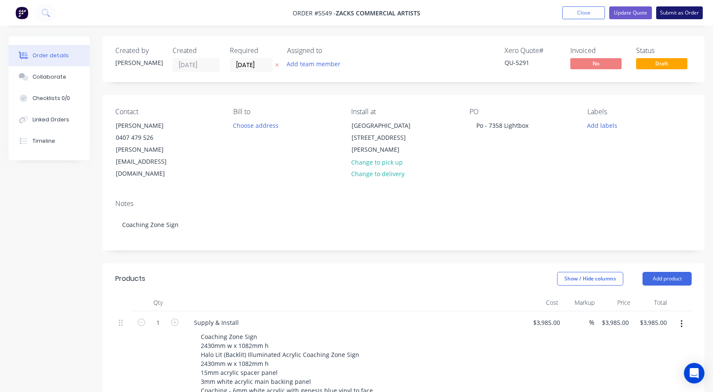
click at [683, 16] on button "Submit as Order" at bounding box center [679, 12] width 47 height 13
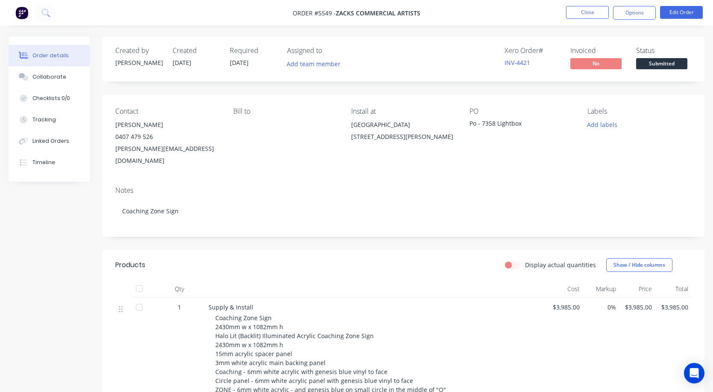
click at [668, 68] on span "Submitted" at bounding box center [661, 63] width 51 height 11
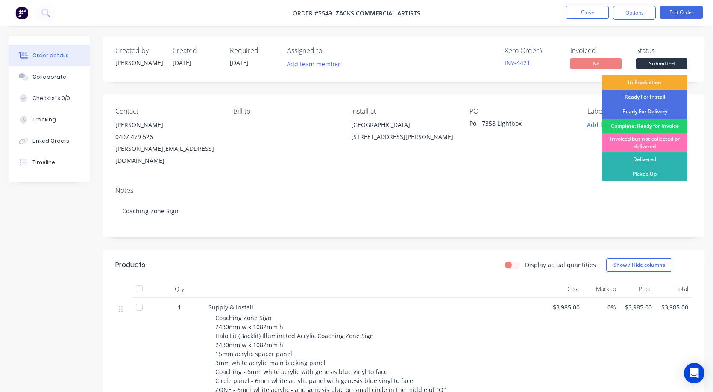
click at [652, 89] on div "In Production" at bounding box center [644, 82] width 85 height 15
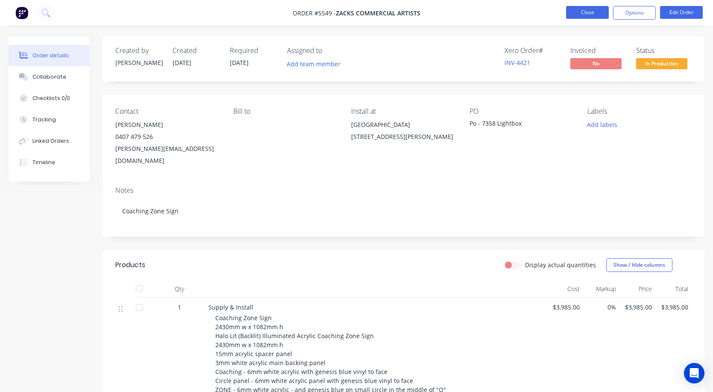
click at [574, 15] on button "Close" at bounding box center [587, 12] width 43 height 13
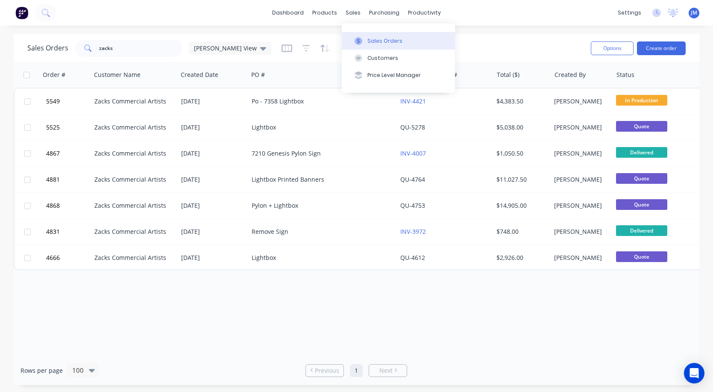
click at [379, 38] on div "Sales Orders" at bounding box center [384, 41] width 35 height 8
click at [121, 51] on input "zacks" at bounding box center [140, 48] width 83 height 17
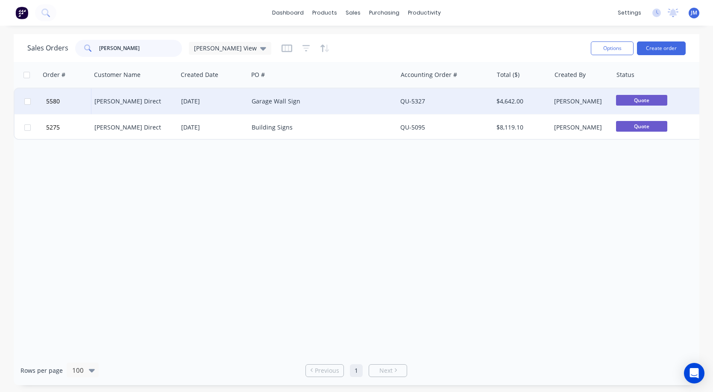
type input "grano"
click at [231, 104] on div "[DATE]" at bounding box center [213, 101] width 64 height 9
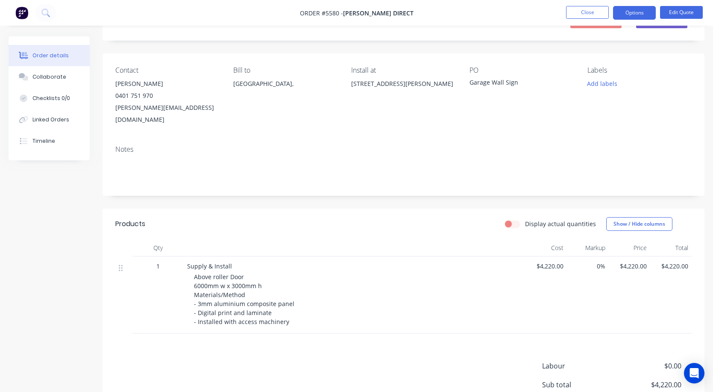
scroll to position [48, 0]
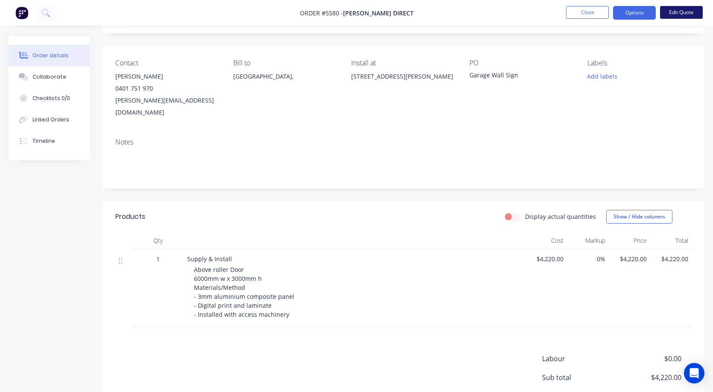
click at [682, 12] on button "Edit Quote" at bounding box center [681, 12] width 43 height 13
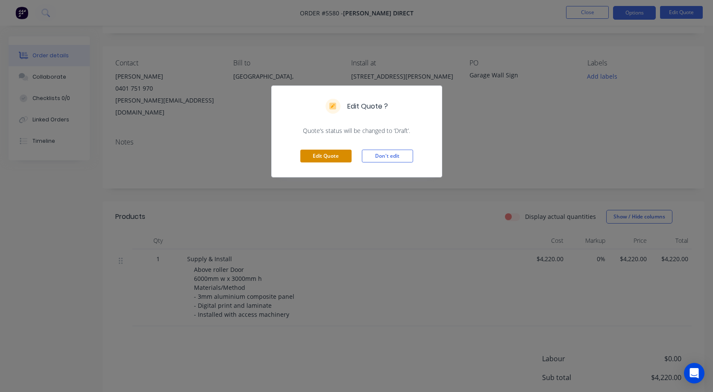
click at [328, 159] on button "Edit Quote" at bounding box center [325, 155] width 51 height 13
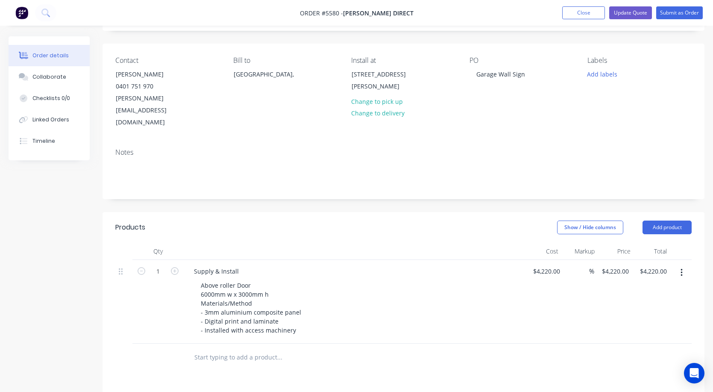
scroll to position [70, 0]
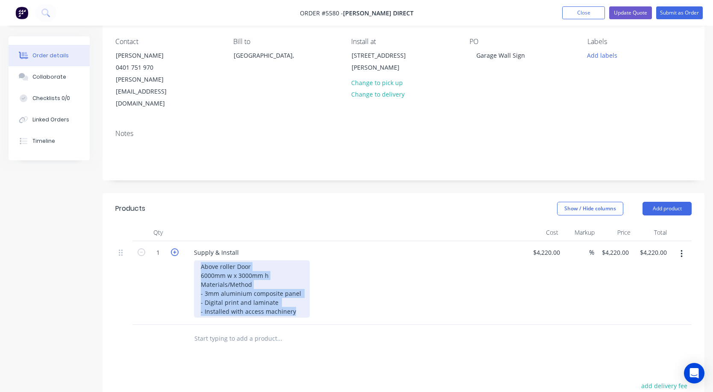
drag, startPoint x: 298, startPoint y: 290, endPoint x: 171, endPoint y: 231, distance: 139.7
click at [171, 241] on div "1 Supply & Install Above roller Door 6000mm w x 3000mm h Materials/Method - 3mm…" at bounding box center [403, 283] width 576 height 84
copy div "Above roller Door 6000mm w x 3000mm h Materials/Method - 3mm aluminium composit…"
click at [296, 291] on div "Above roller Door 6000mm w x 3000mm h Materials/Method - 3mm aluminium composit…" at bounding box center [252, 288] width 116 height 57
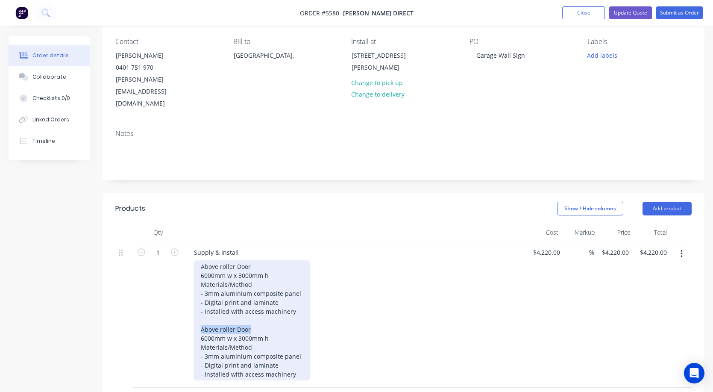
drag, startPoint x: 257, startPoint y: 305, endPoint x: 184, endPoint y: 306, distance: 73.0
click at [184, 306] on div "Supply & Install Above roller Door 6000mm w x 3000mm h Materials/Method - 3mm a…" at bounding box center [355, 314] width 342 height 146
drag, startPoint x: 254, startPoint y: 240, endPoint x: 175, endPoint y: 242, distance: 78.6
click at [175, 242] on div "1 Supply & Install Above roller Door 6000mm w x 3000mm h Materials/Method - 3mm…" at bounding box center [403, 314] width 576 height 146
click at [255, 305] on div "Main Sign 6000mm w x 3000mm h Materials/Method - 3mm aluminium composite panel …" at bounding box center [252, 320] width 116 height 120
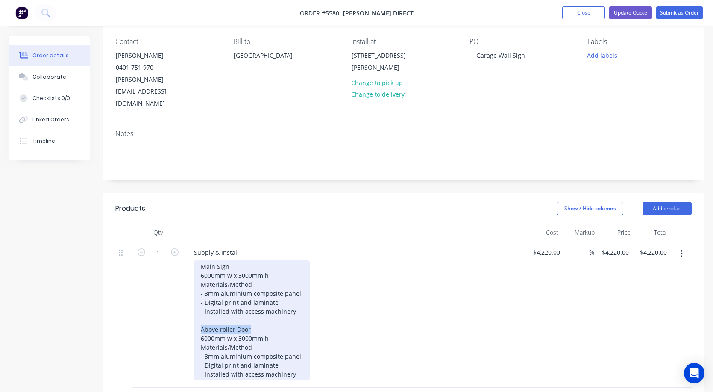
drag, startPoint x: 255, startPoint y: 305, endPoint x: 181, endPoint y: 305, distance: 74.3
click at [181, 305] on div "1 Supply & Install Main Sign 6000mm w x 3000mm h Materials/Method - 3mm alumini…" at bounding box center [403, 314] width 576 height 146
drag, startPoint x: 214, startPoint y: 313, endPoint x: 175, endPoint y: 313, distance: 39.3
click at [175, 313] on div "1 Supply & Install Main Sign 6000mm w x 3000mm h Materials/Method - 3mm alumini…" at bounding box center [403, 314] width 576 height 146
drag, startPoint x: 252, startPoint y: 313, endPoint x: 239, endPoint y: 313, distance: 13.2
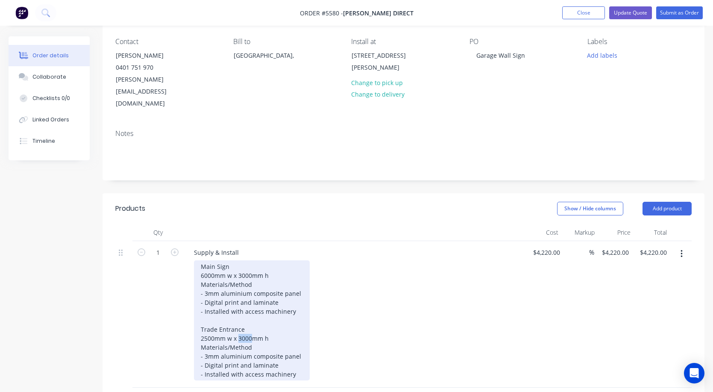
click at [239, 313] on div "Main Sign 6000mm w x 3000mm h Materials/Method - 3mm aluminium composite panel …" at bounding box center [252, 320] width 116 height 120
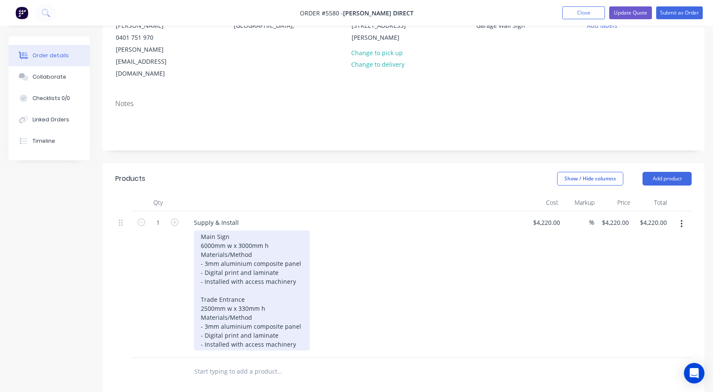
scroll to position [104, 0]
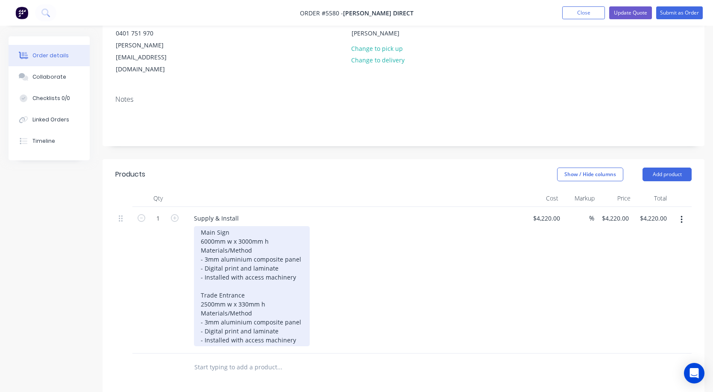
click at [283, 304] on div "Main Sign 6000mm w x 3000mm h Materials/Method - 3mm aluminium composite panel …" at bounding box center [252, 286] width 116 height 120
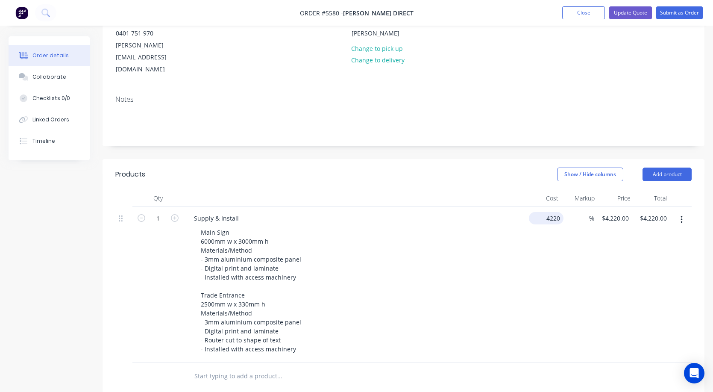
click at [543, 212] on input "4220" at bounding box center [547, 218] width 31 height 12
type input "$4,720.00"
click at [507, 252] on div "Main Sign 6000mm w x 3000mm h Materials/Method - 3mm aluminium composite panel …" at bounding box center [358, 290] width 328 height 129
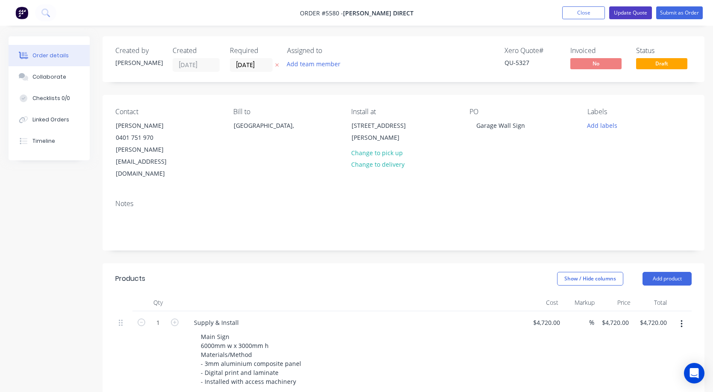
scroll to position [0, 0]
click at [629, 16] on button "Update Quote" at bounding box center [630, 12] width 43 height 13
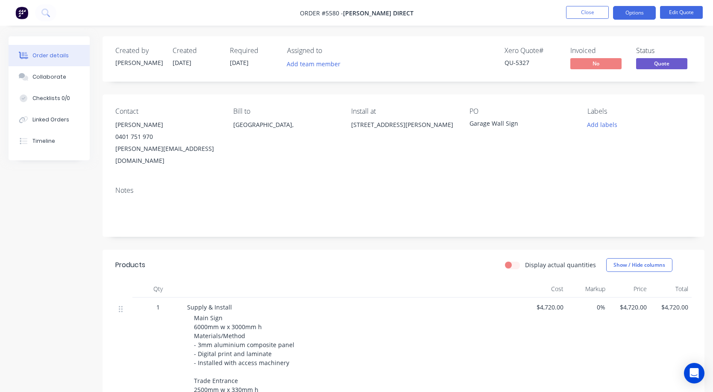
click at [629, 16] on button "Options" at bounding box center [634, 13] width 43 height 14
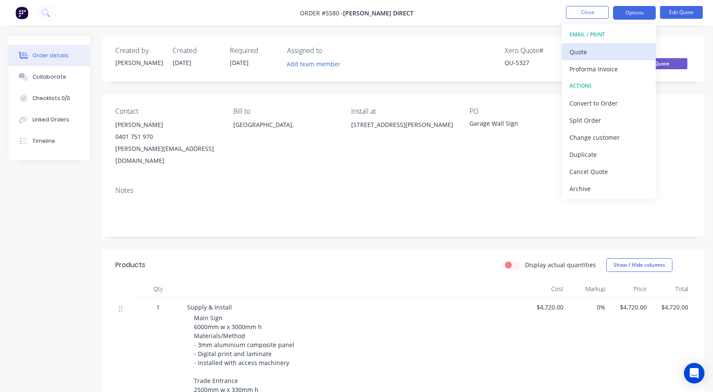
click at [617, 47] on div "Quote" at bounding box center [608, 52] width 79 height 12
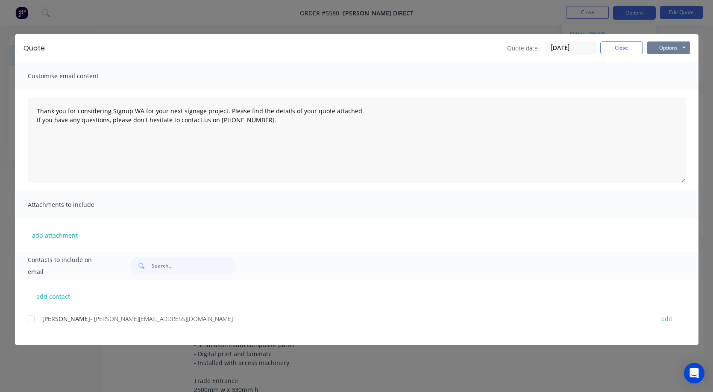
click at [666, 51] on button "Options" at bounding box center [668, 47] width 43 height 13
click at [666, 79] on button "Print" at bounding box center [674, 77] width 55 height 14
type textarea "Thank you for considering Signup WA for your next signage project. Please find …"
click at [623, 52] on button "Close" at bounding box center [621, 47] width 43 height 13
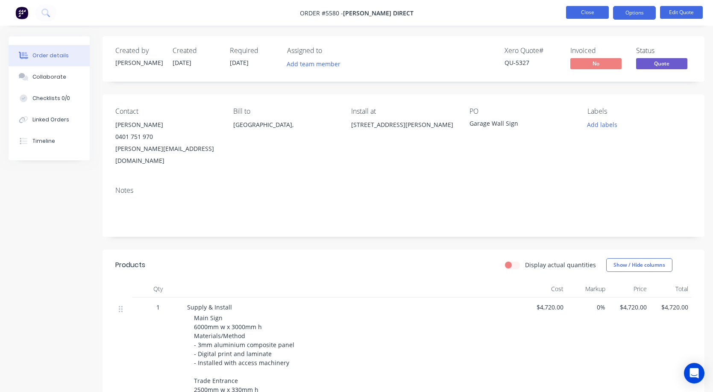
click at [585, 15] on button "Close" at bounding box center [587, 12] width 43 height 13
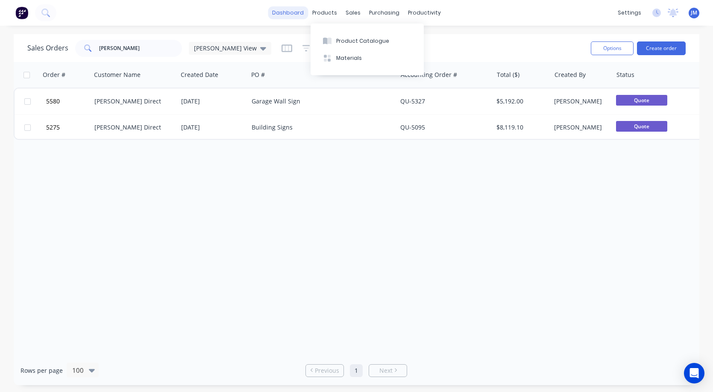
click at [297, 14] on link "dashboard" at bounding box center [288, 12] width 40 height 13
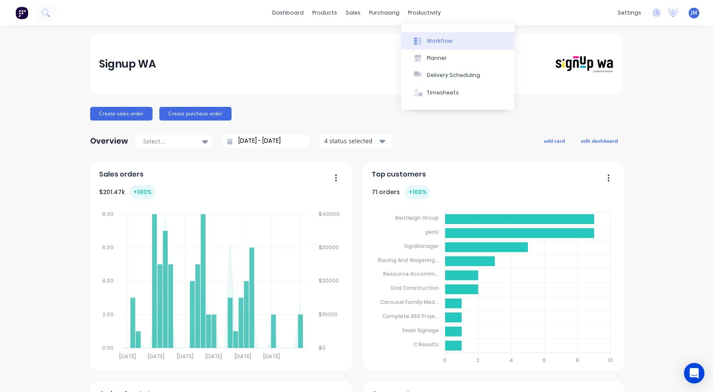
click at [438, 35] on button "Workflow" at bounding box center [457, 40] width 113 height 17
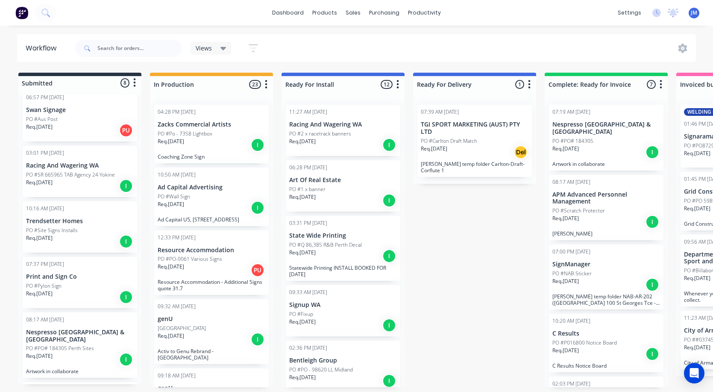
scroll to position [131, 0]
